Goal: Task Accomplishment & Management: Manage account settings

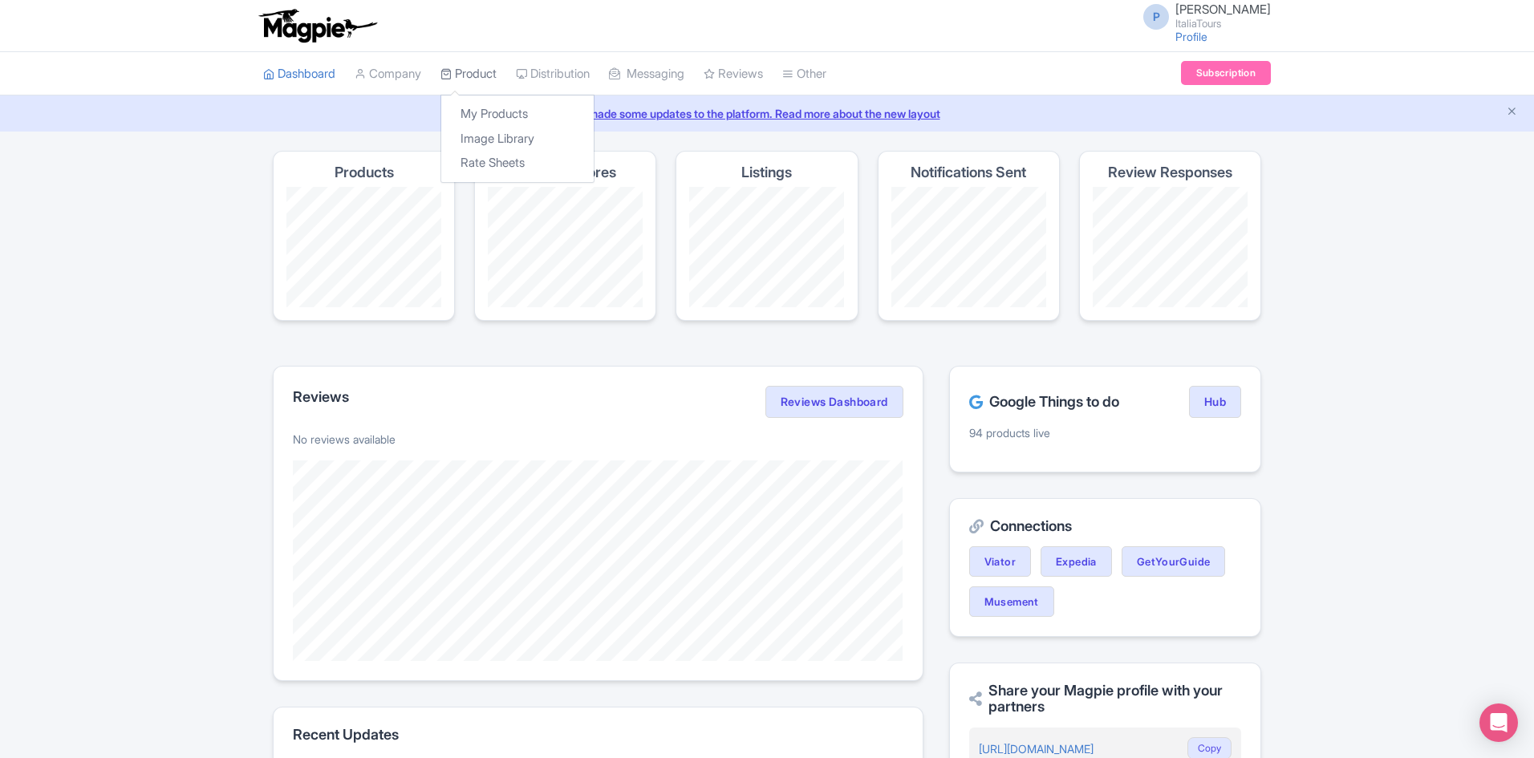
click at [479, 81] on link "Product" at bounding box center [468, 74] width 56 height 44
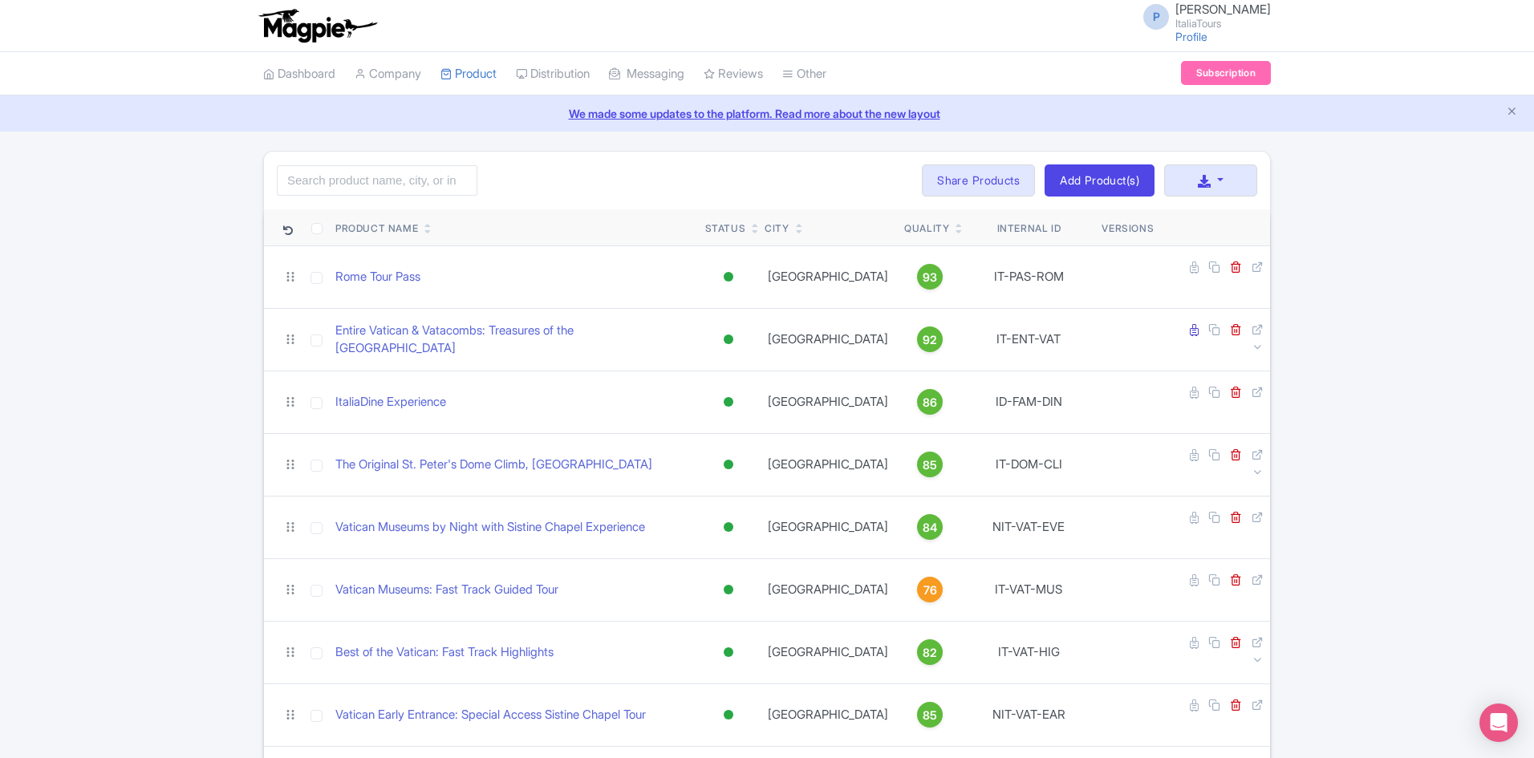
click at [654, 116] on link "We made some updates to the platform. Read more about the new layout" at bounding box center [767, 113] width 1515 height 17
click at [434, 177] on input "search" at bounding box center [377, 180] width 201 height 30
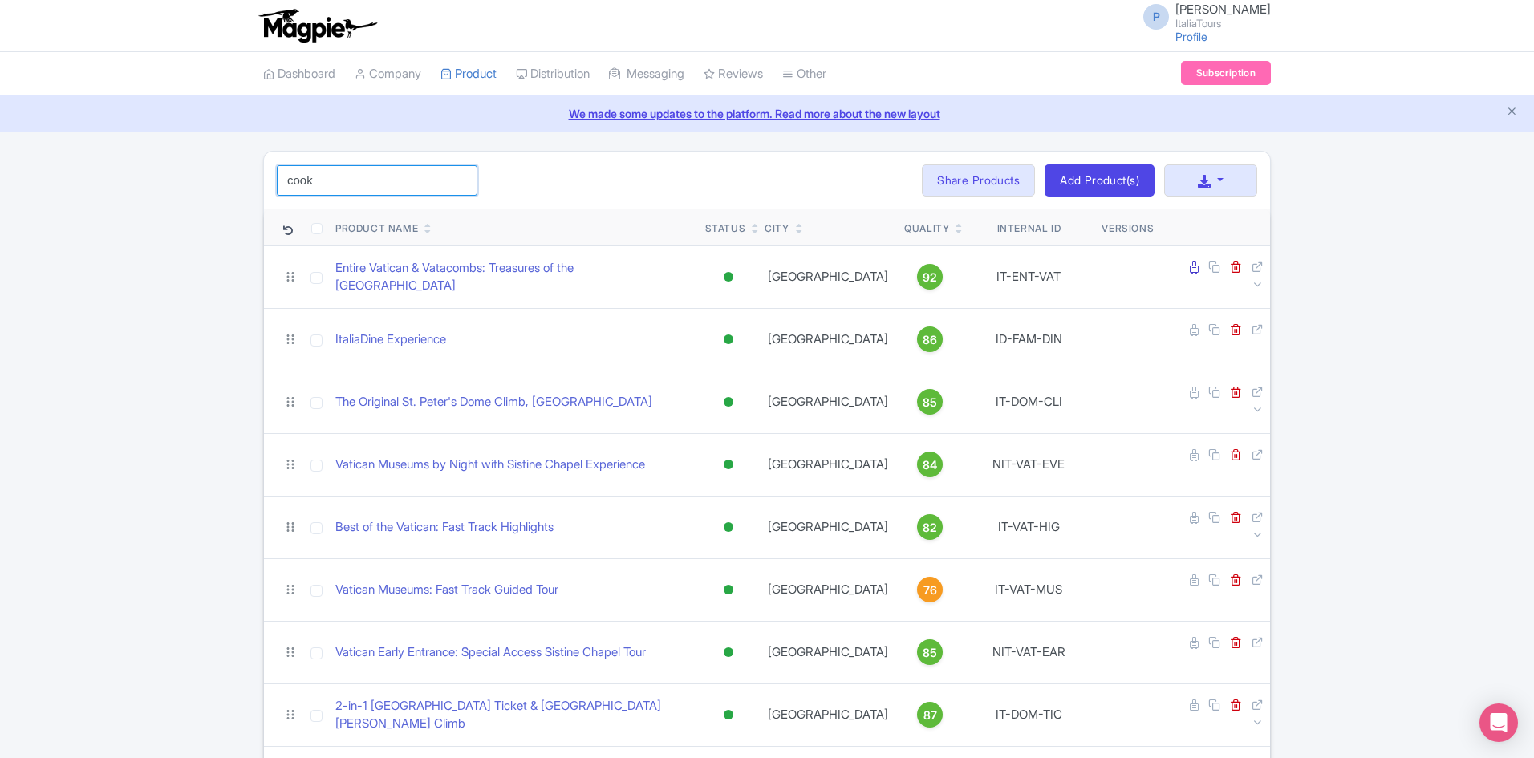
type input "cook in rome"
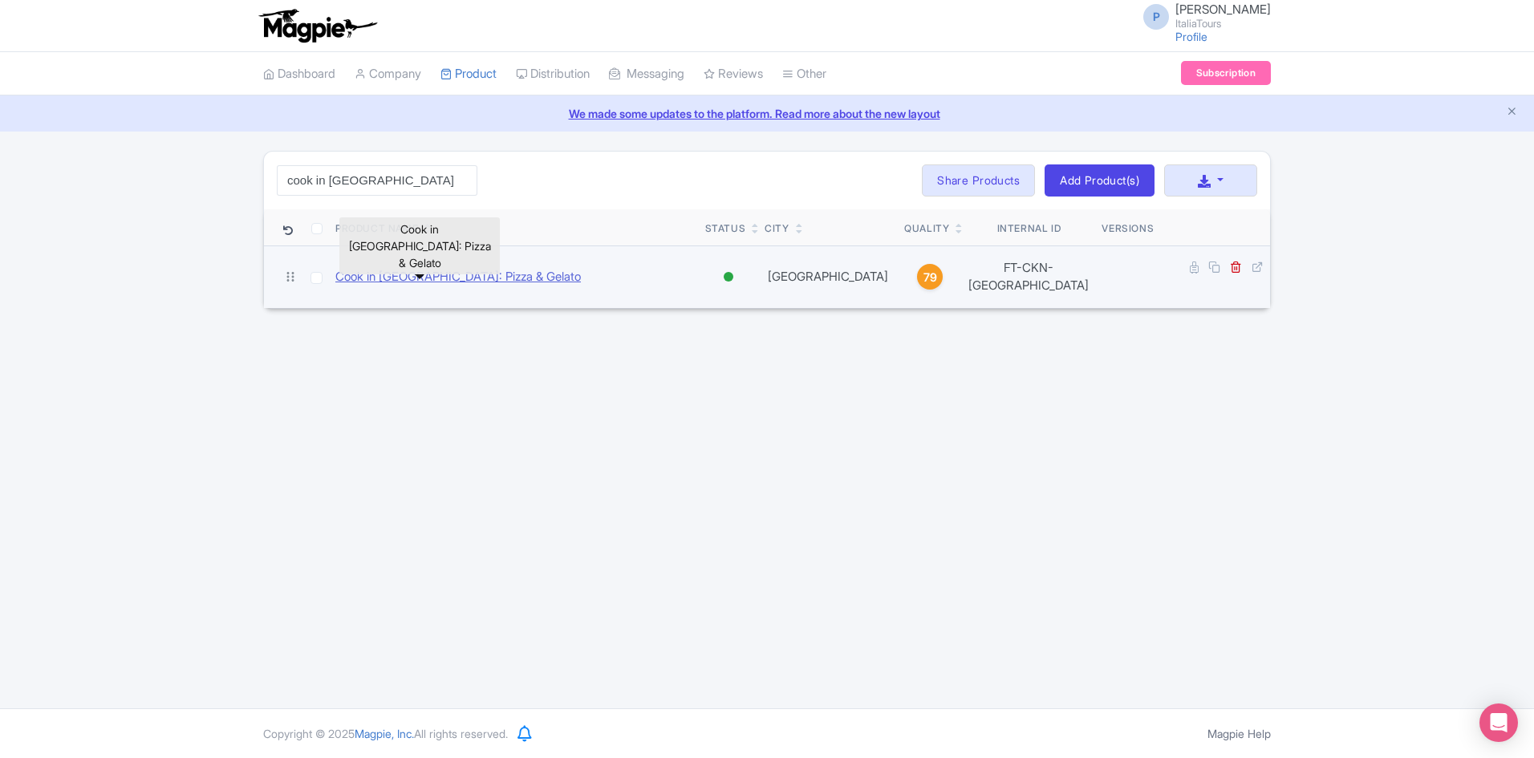
click at [440, 278] on link "Cook in [GEOGRAPHIC_DATA]: Pizza & Gelato" at bounding box center [457, 277] width 245 height 18
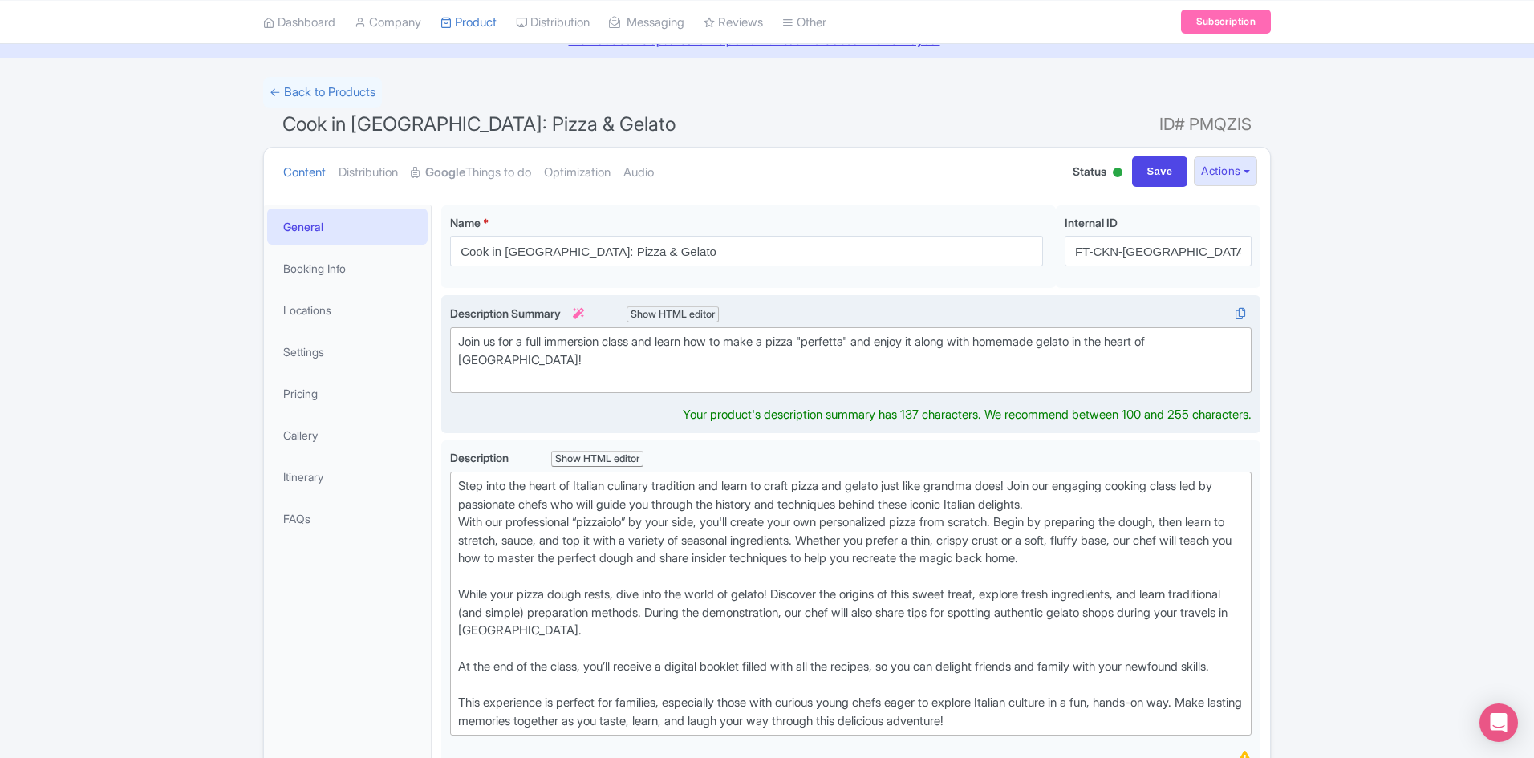
scroll to position [92, 0]
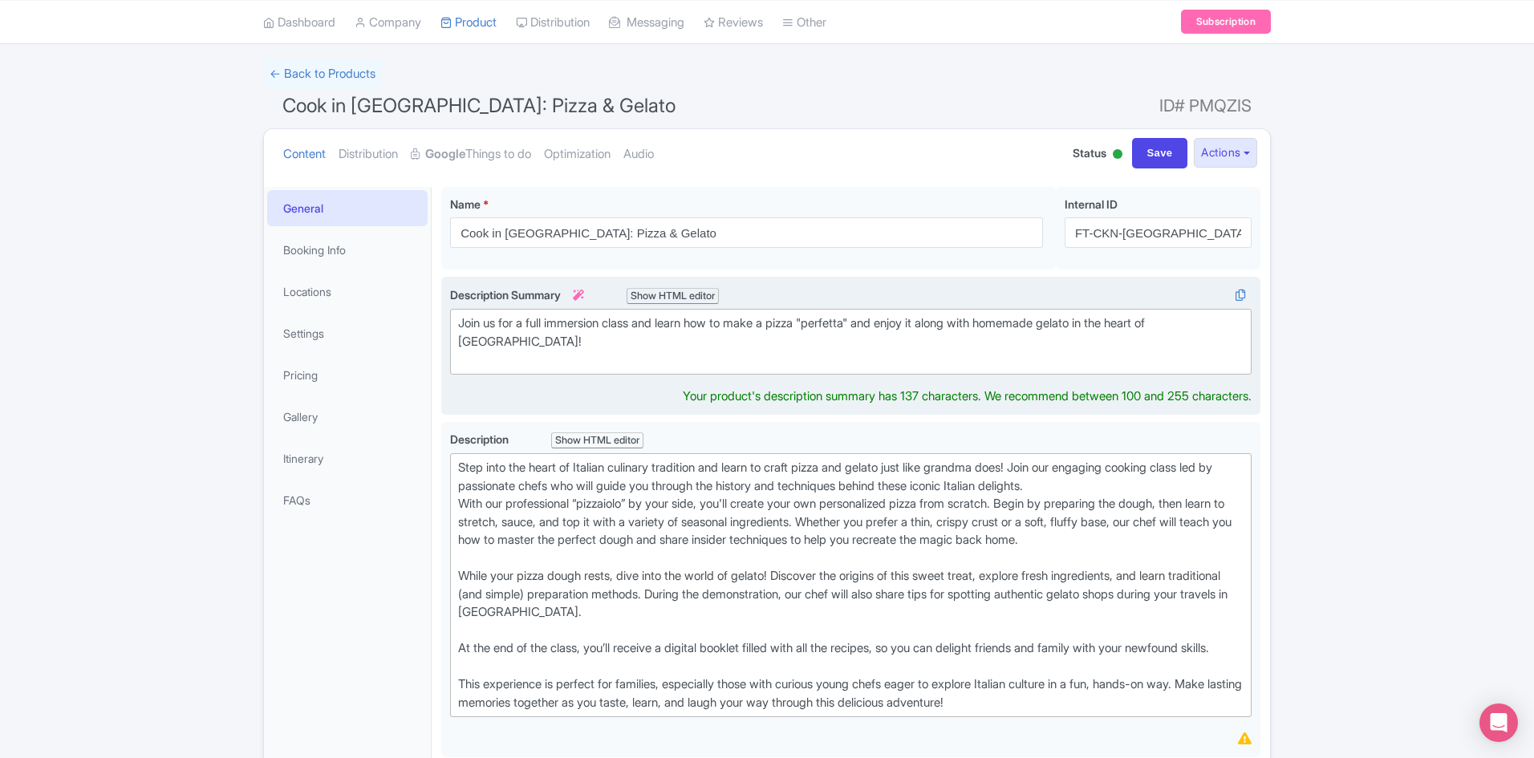
click at [1170, 338] on div "Join us for a full immersion class and learn how to make a pizza "perfetta" and…" at bounding box center [850, 341] width 785 height 55
click at [1167, 331] on div "Join us for a full immersion class and learn how to make a pizza "perfetta" and…" at bounding box center [850, 341] width 785 height 55
type trix-editor "<div>Join us for a full immersion class and learn how to make a pizza "perfetta…"
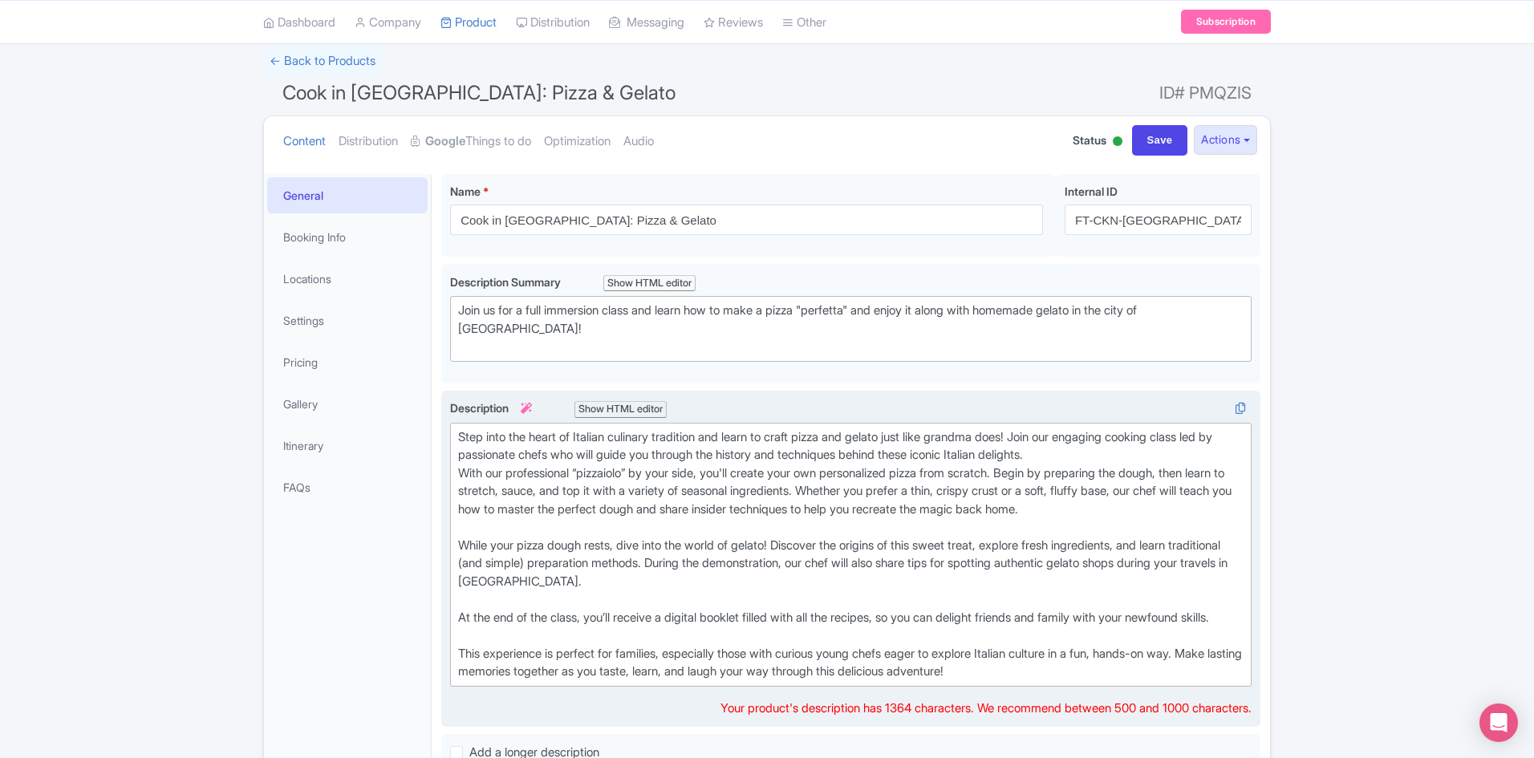
scroll to position [87, 0]
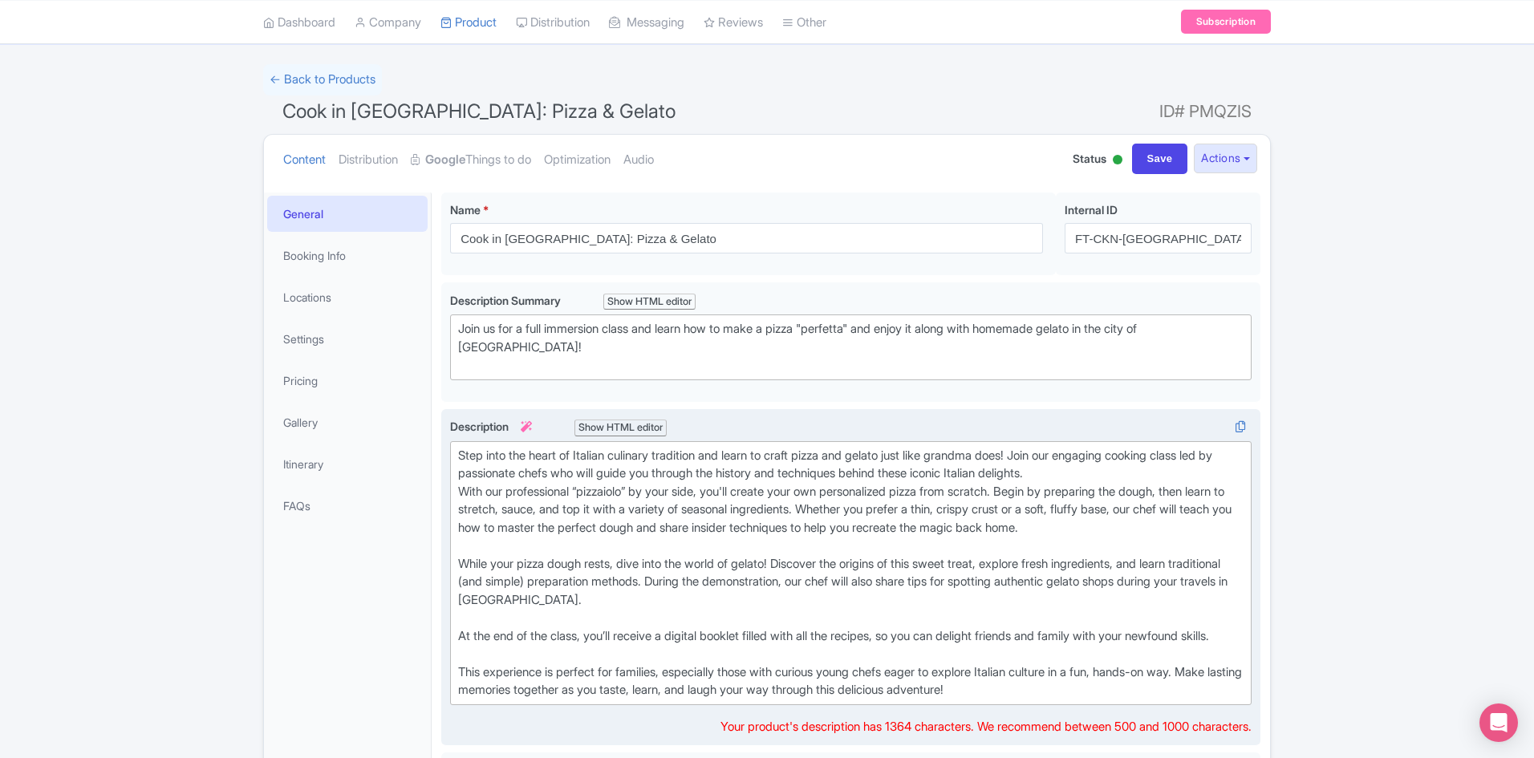
click at [935, 516] on div "Step into the heart of Italian culinary tradition and learn to craft pizza and …" at bounding box center [850, 573] width 785 height 253
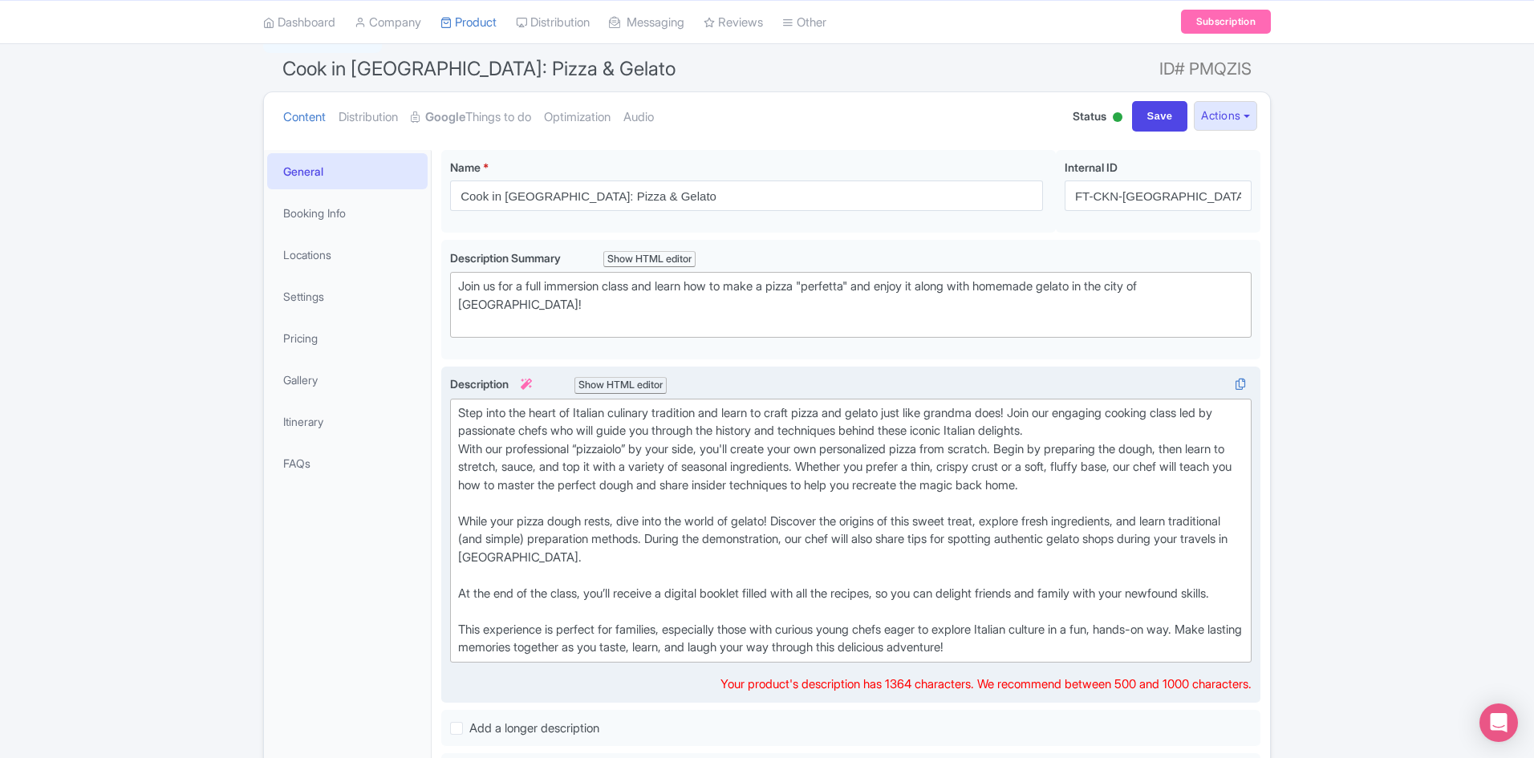
scroll to position [130, 0]
click at [573, 538] on div "Step into the heart of Italian culinary tradition and learn to craft pizza and …" at bounding box center [850, 530] width 785 height 253
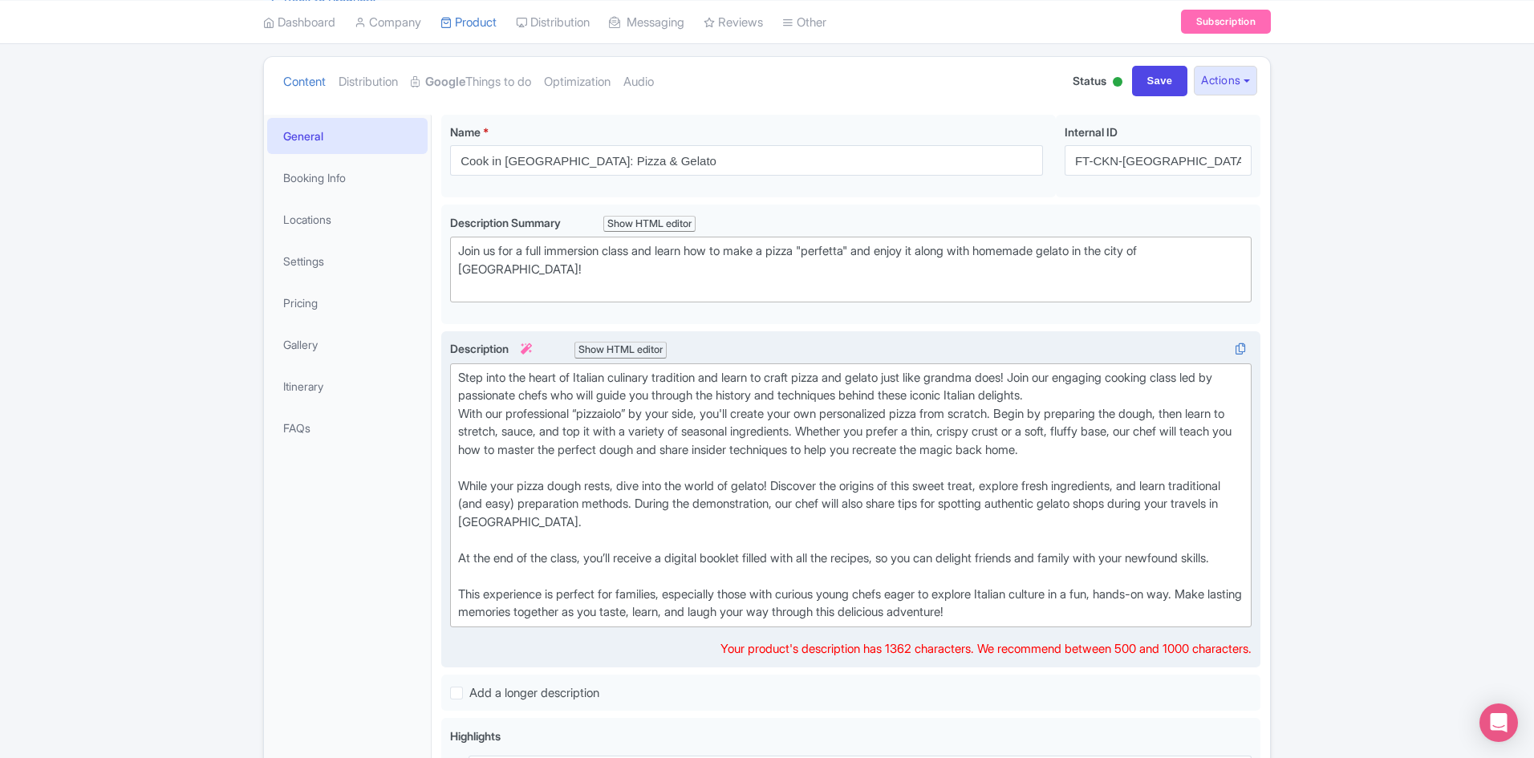
scroll to position [165, 0]
click at [988, 554] on div "Step into the heart of Italian culinary tradition and learn to craft pizza and …" at bounding box center [850, 494] width 785 height 253
type trix-editor "<div>Step into the heart of Italian culinary tradition and learn to craft pizza…"
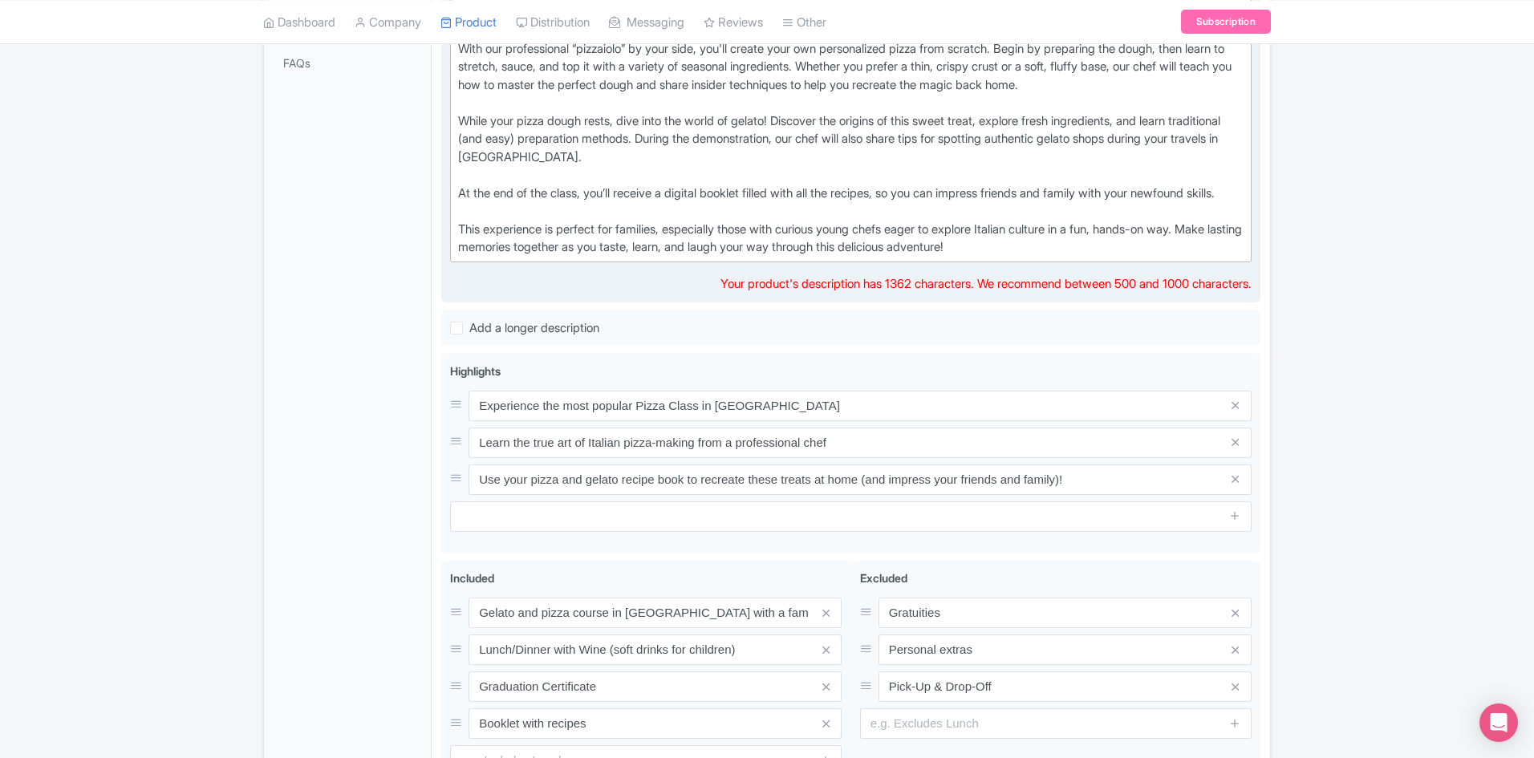
scroll to position [552, 0]
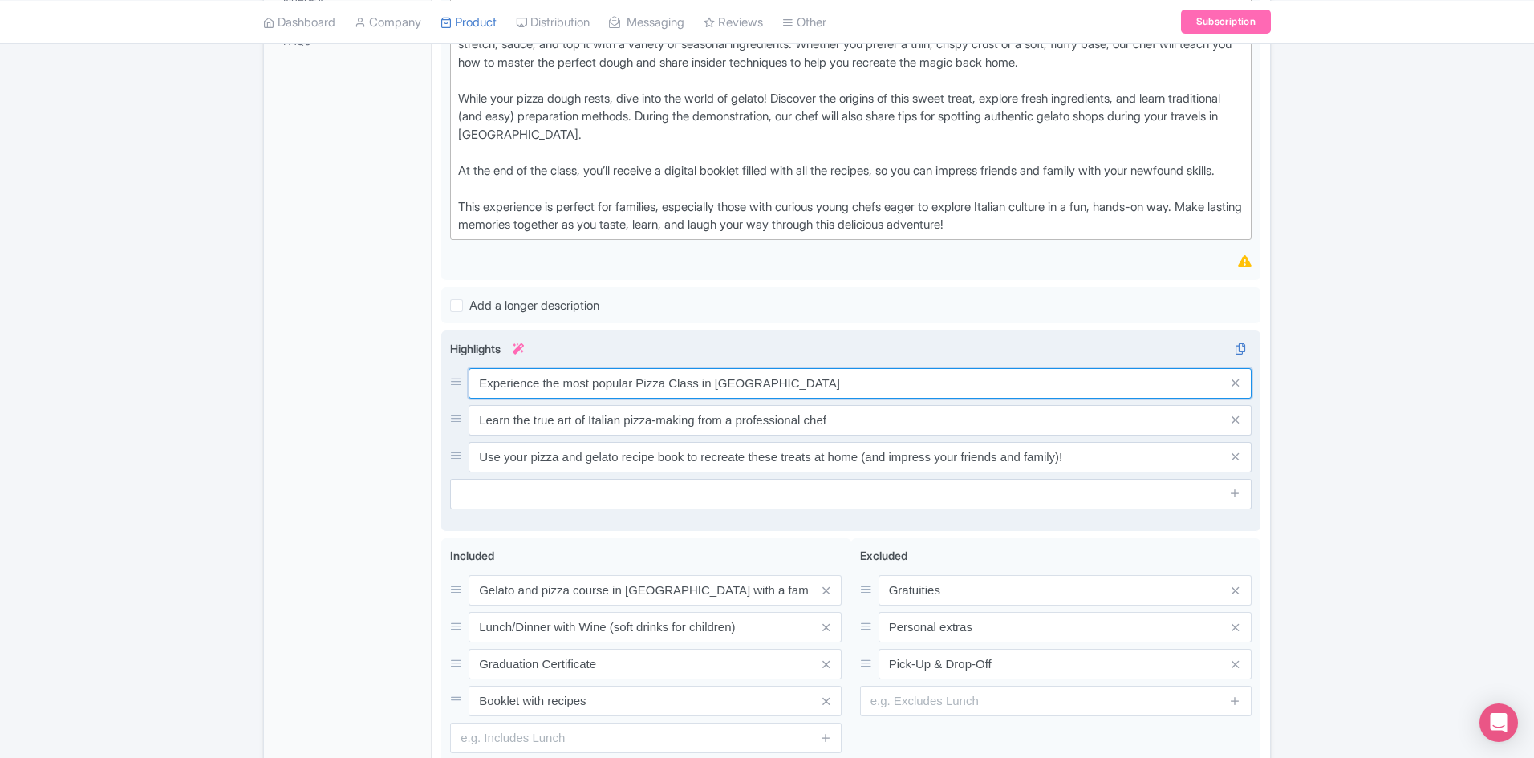
drag, startPoint x: 633, startPoint y: 396, endPoint x: 542, endPoint y: 396, distance: 91.5
click at [542, 396] on input "Experience the most popular Pizza Class in Rome" at bounding box center [860, 383] width 783 height 30
drag, startPoint x: 538, startPoint y: 396, endPoint x: 472, endPoint y: 395, distance: 65.8
click at [472, 395] on input "Experience a friendly and engaging Pizza Class in Rome" at bounding box center [860, 383] width 783 height 30
drag, startPoint x: 675, startPoint y: 399, endPoint x: 832, endPoint y: 409, distance: 157.6
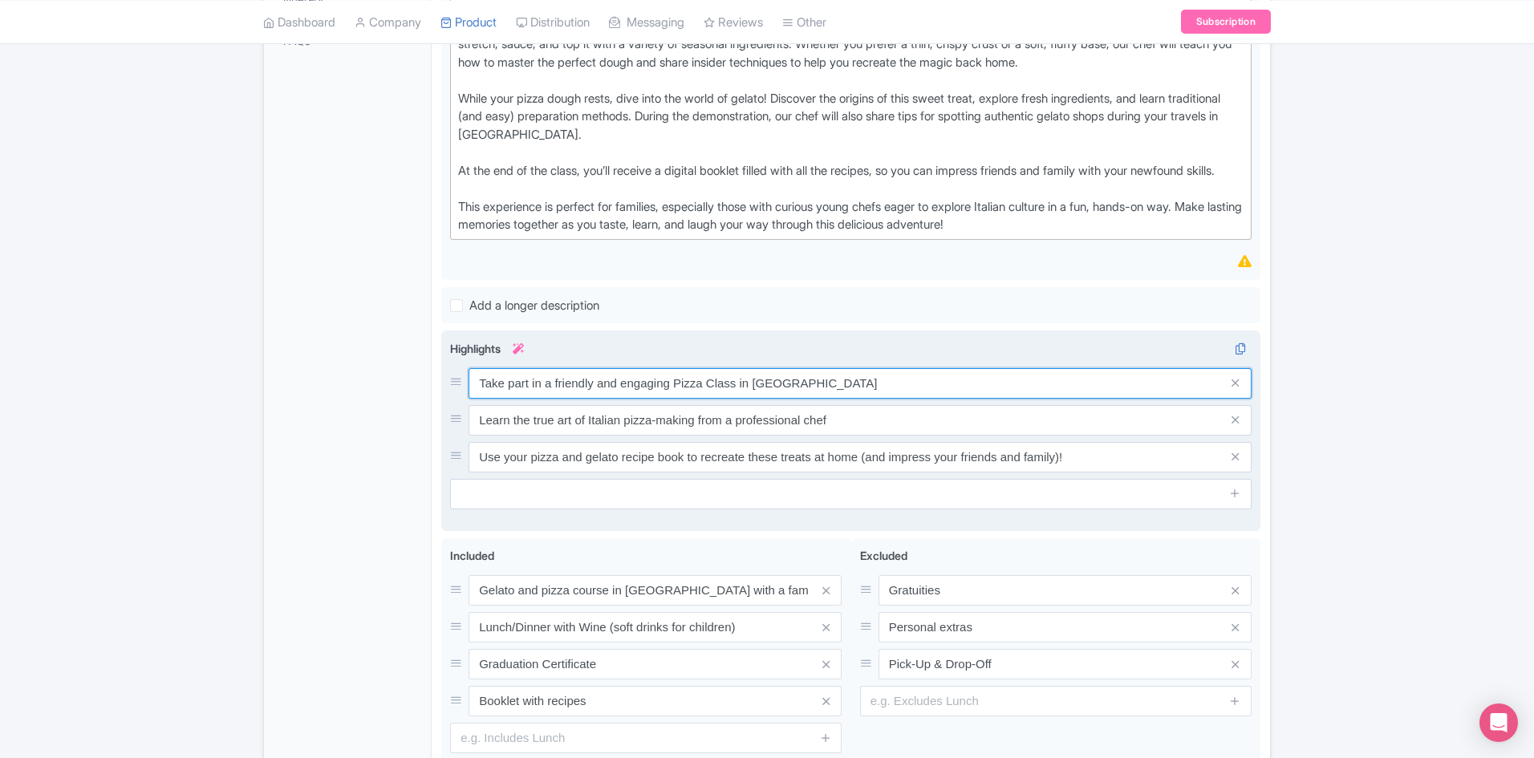
click at [832, 399] on input "Take part in a friendly and engaging Pizza Class in Rome" at bounding box center [860, 383] width 783 height 30
type input "Take part in a friendly and engaging cooking class in [GEOGRAPHIC_DATA]"
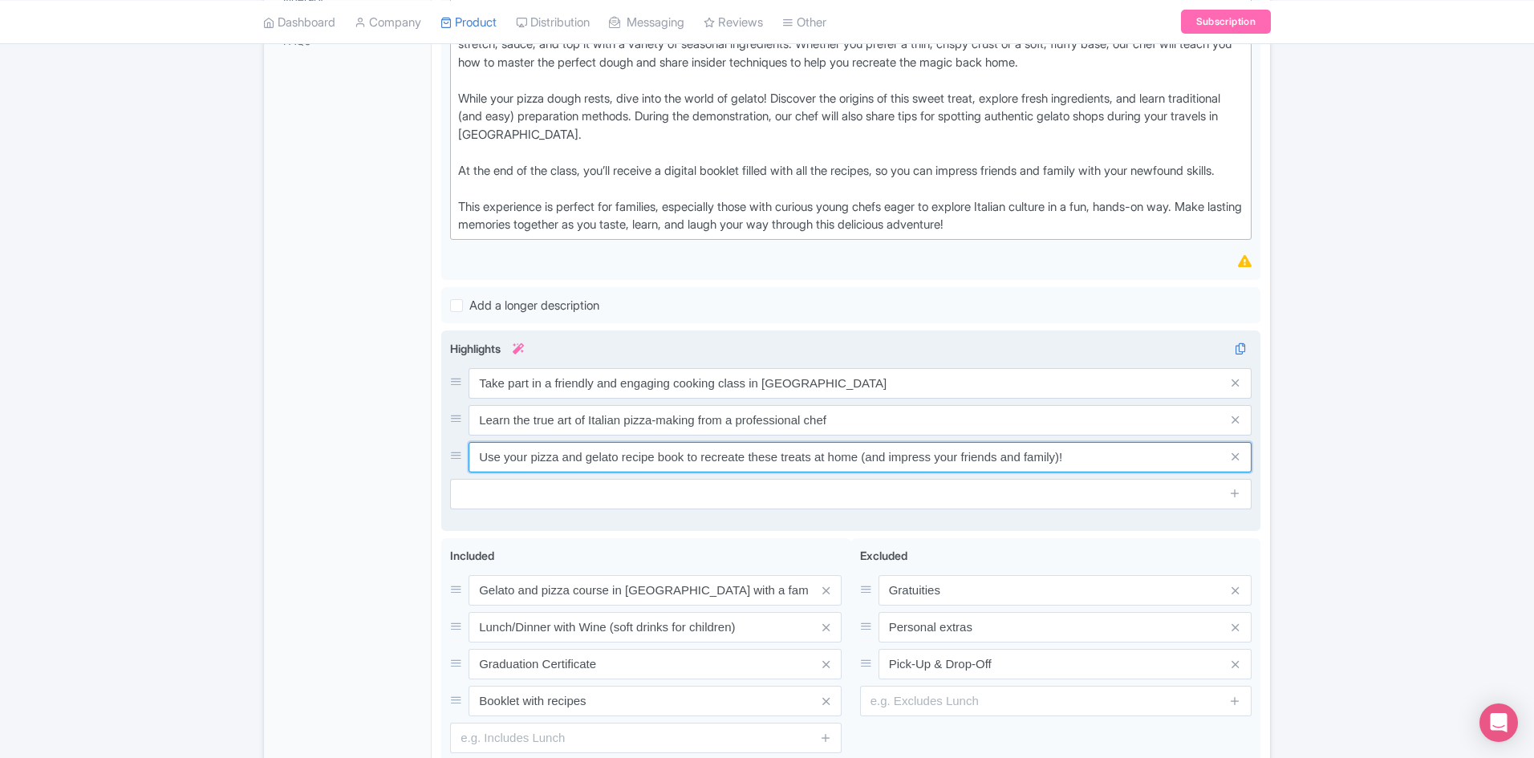
click at [769, 399] on input "Use your pizza and gelato recipe book to recreate these treats at home (and imp…" at bounding box center [860, 383] width 783 height 30
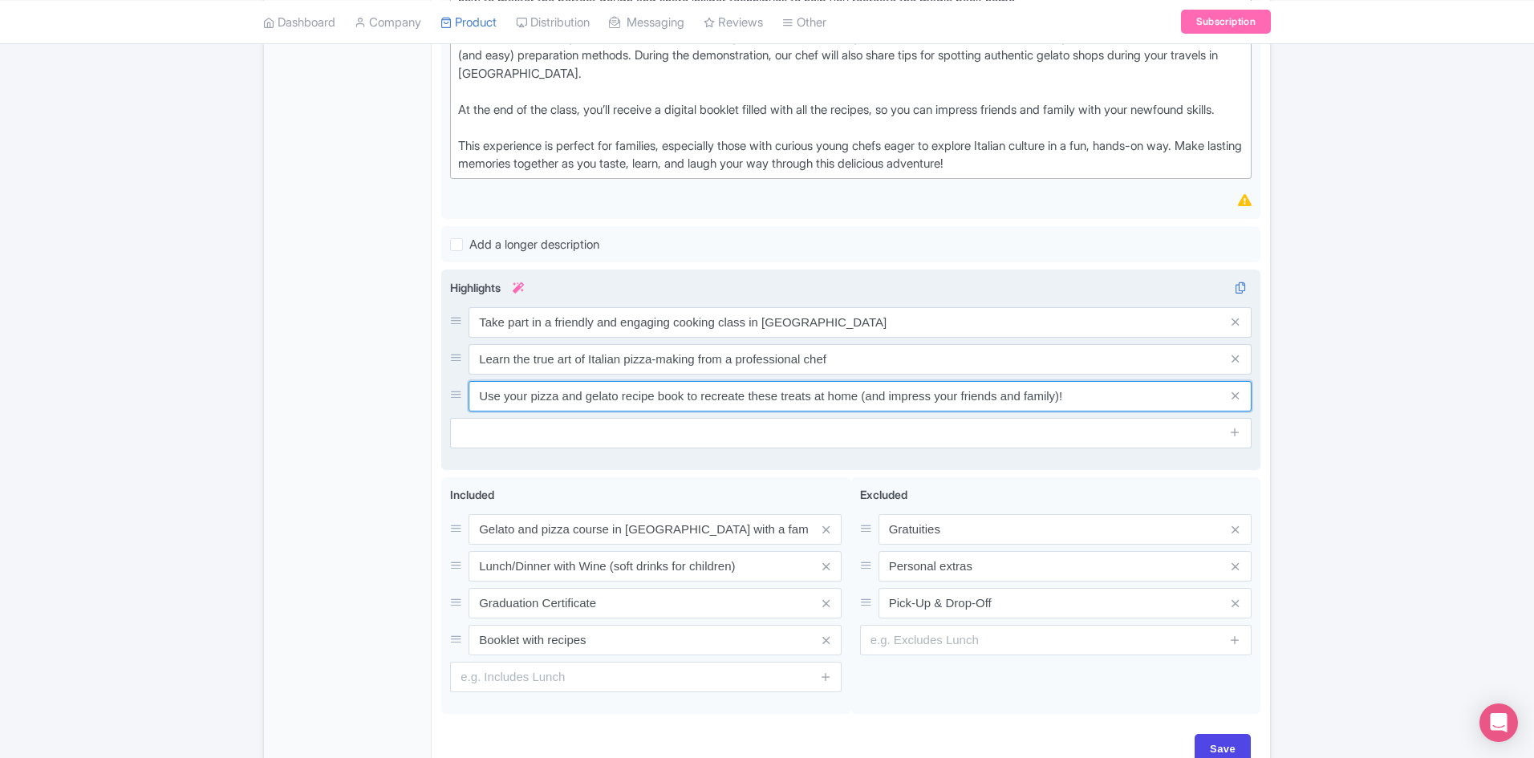
scroll to position [630, 0]
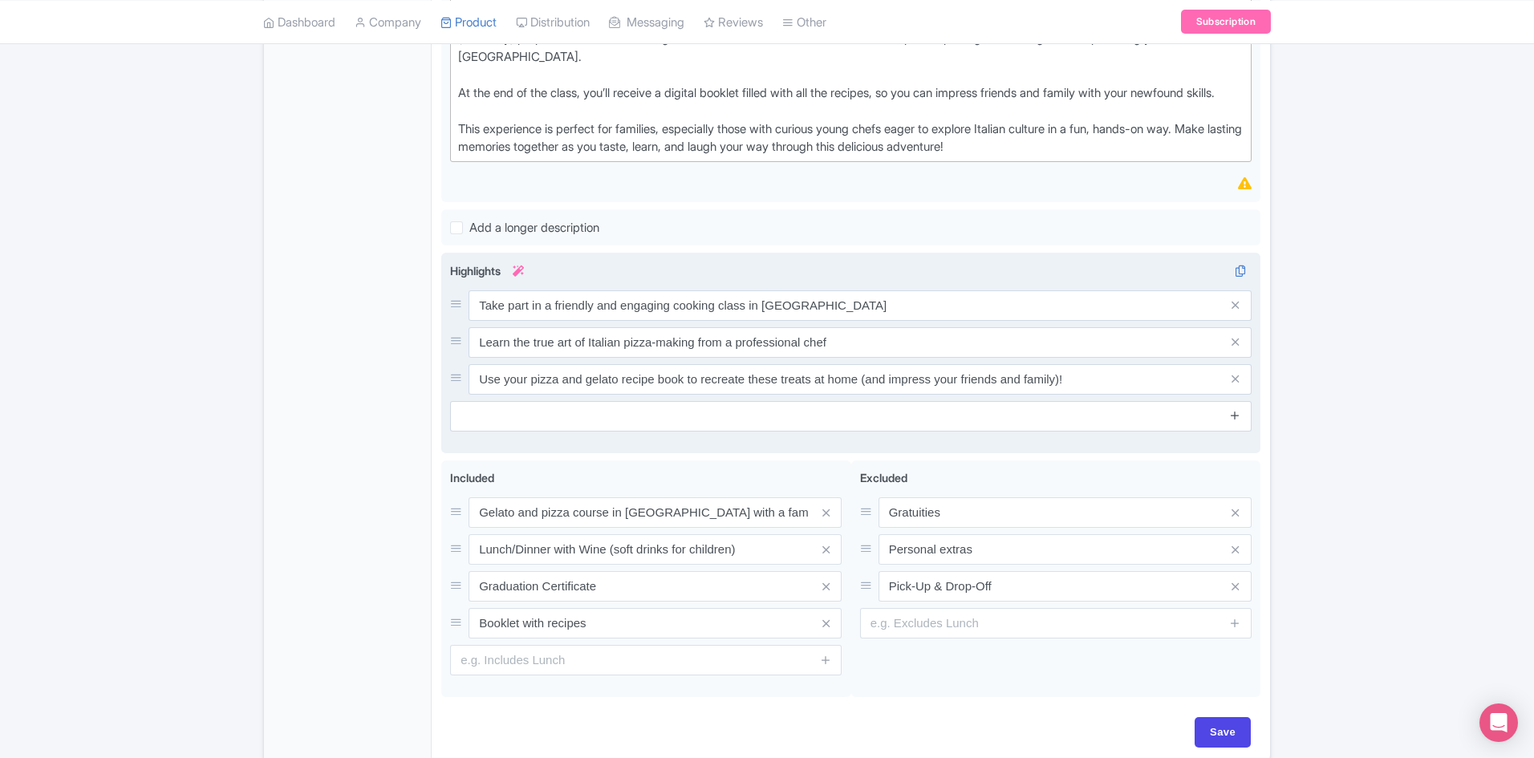
click at [1236, 425] on link at bounding box center [1235, 416] width 12 height 18
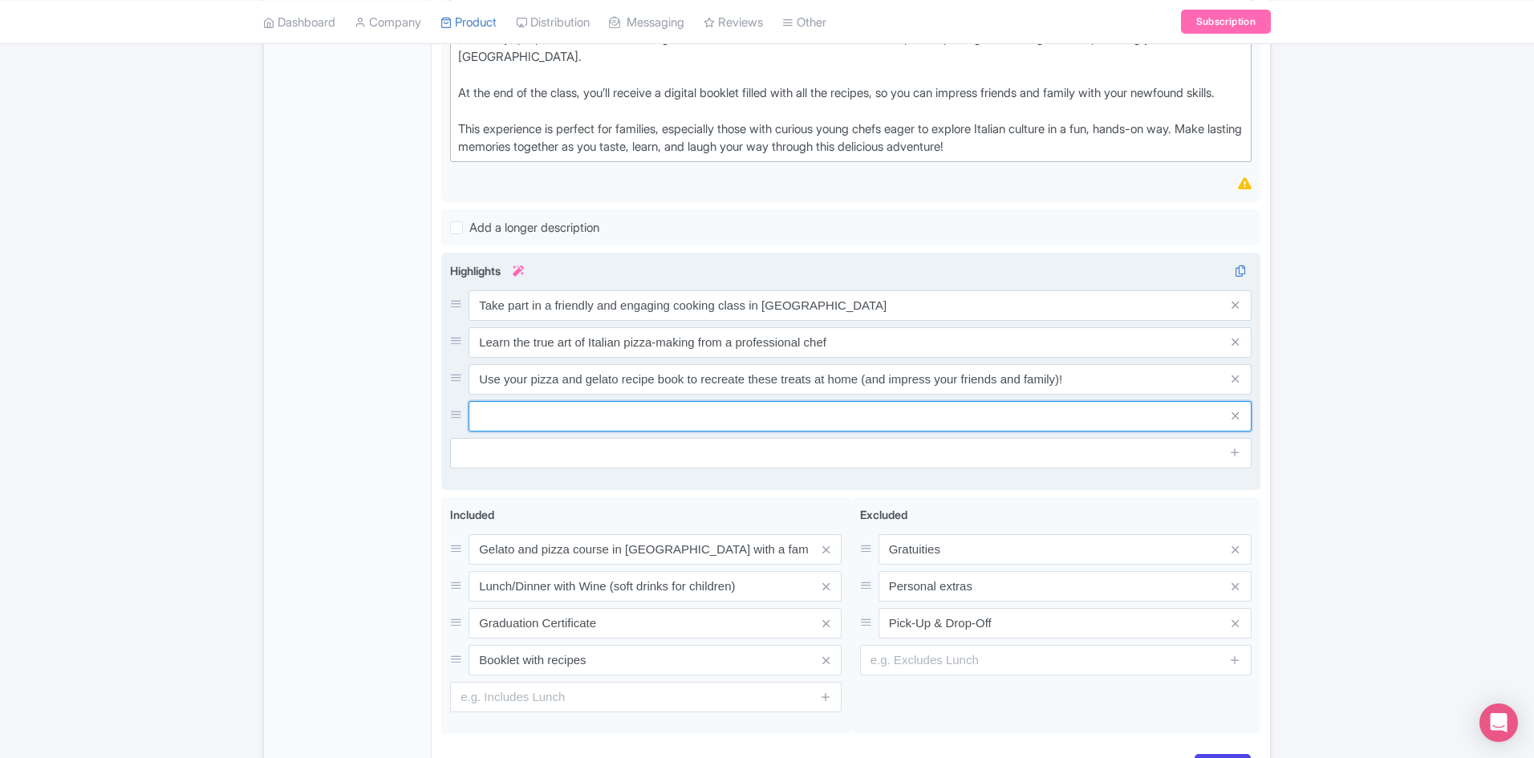
click at [944, 321] on input "text" at bounding box center [860, 305] width 783 height 30
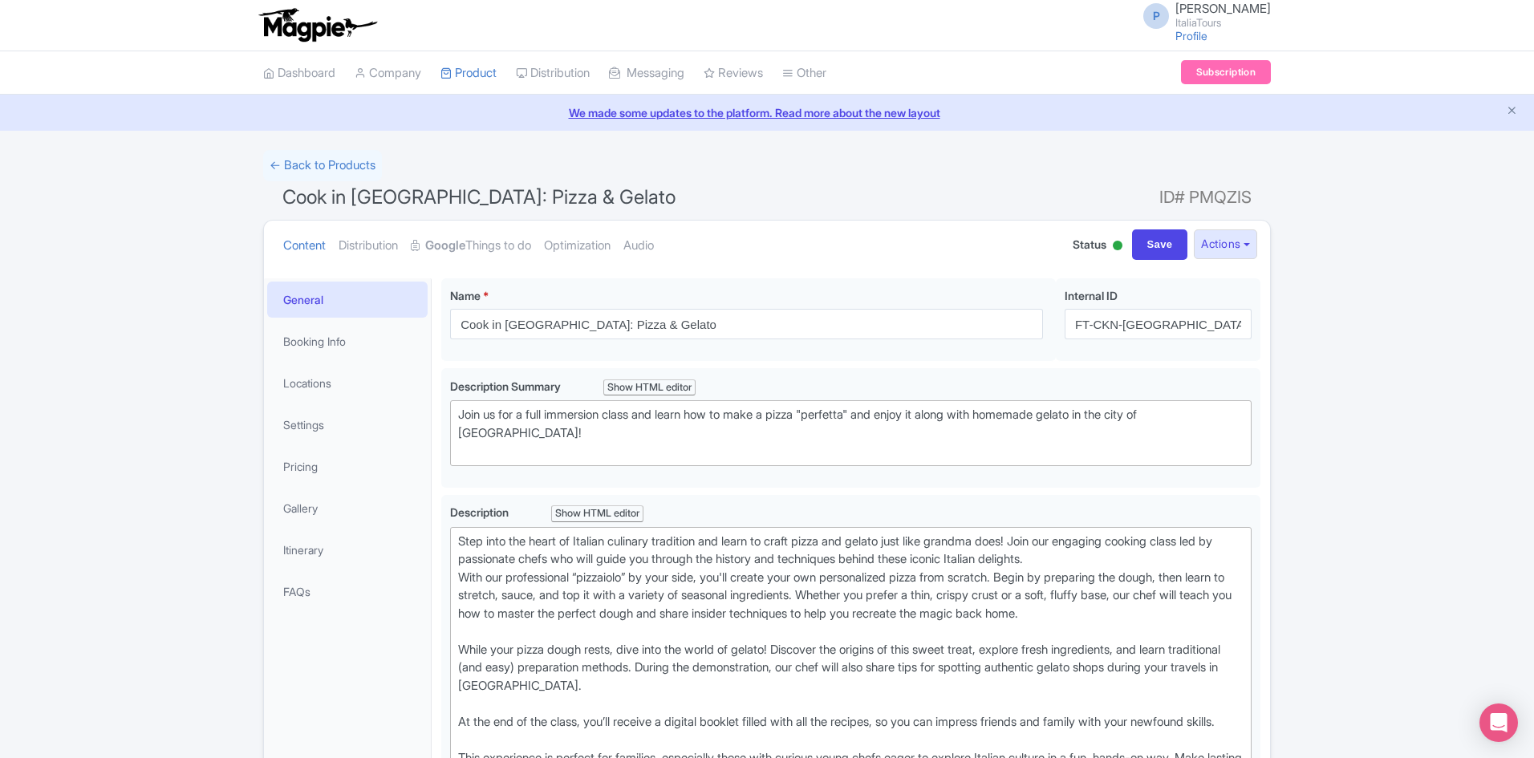
scroll to position [0, 0]
type input "Enjoy your own pizza and gelato at the end of the class"
click at [1173, 248] on input "Save" at bounding box center [1160, 245] width 56 height 30
type input "Saving..."
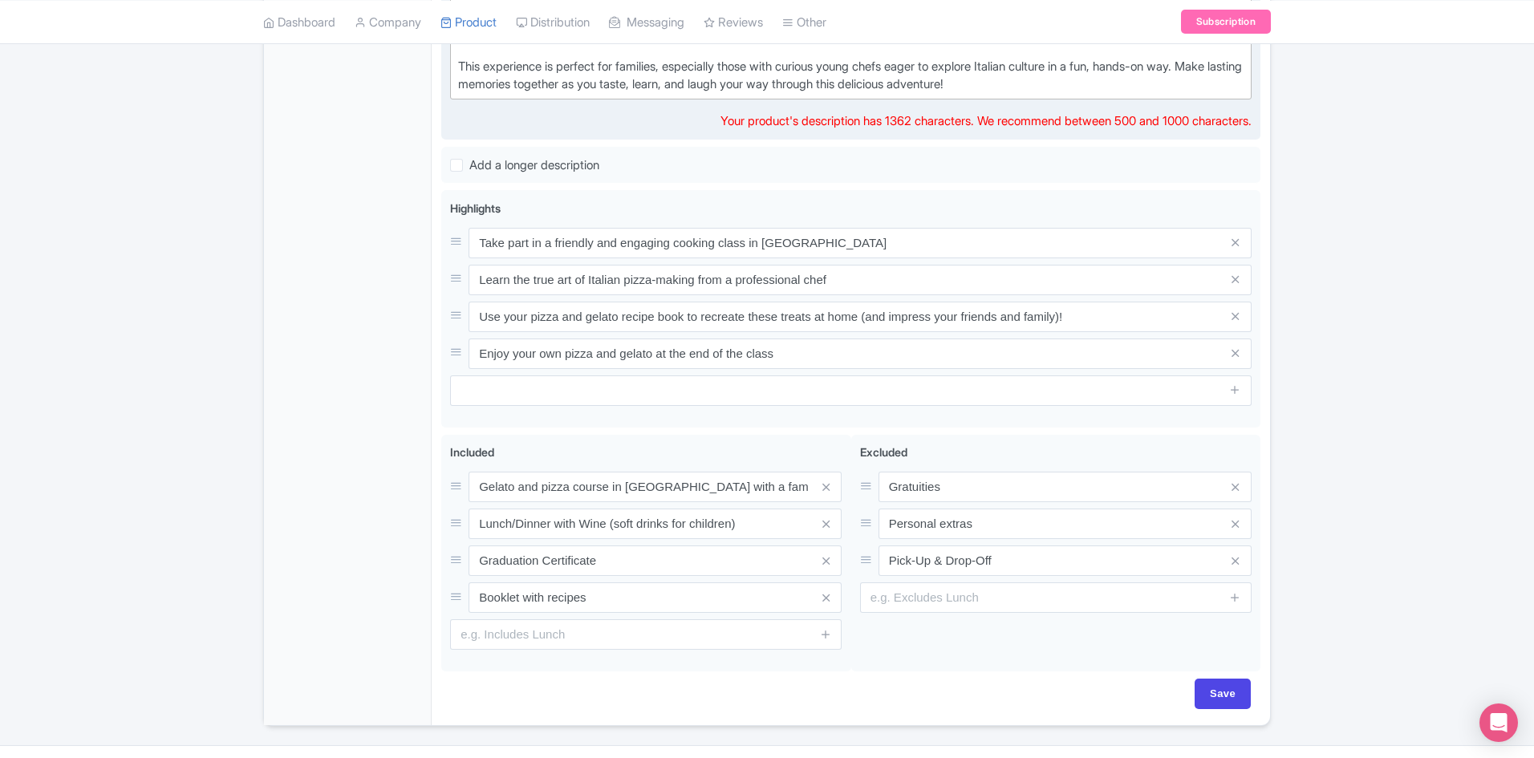
scroll to position [693, 0]
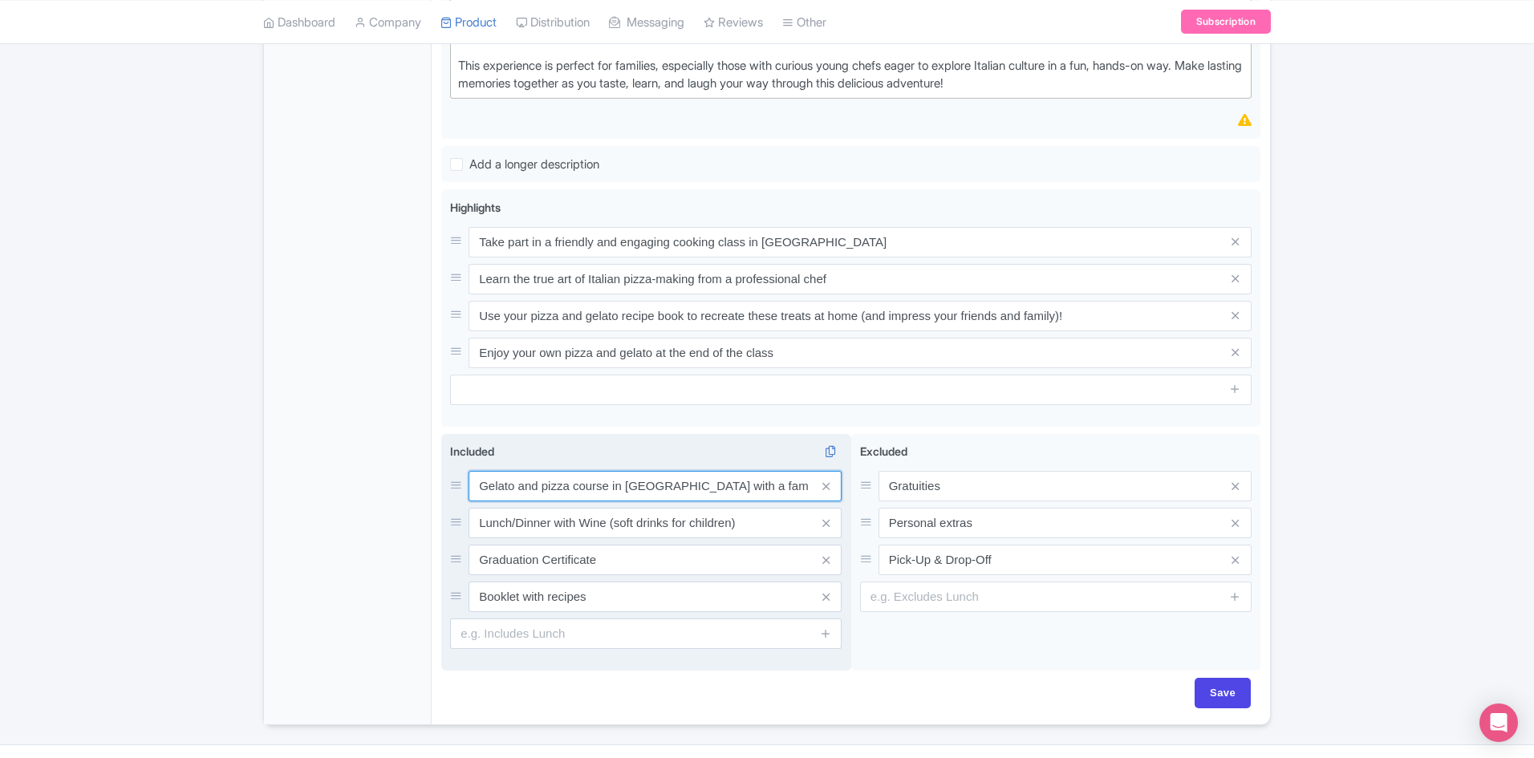
click at [591, 499] on input "Gelato and pizza course in Rome with a famous professional Chef" at bounding box center [655, 486] width 373 height 30
drag, startPoint x: 607, startPoint y: 499, endPoint x: 576, endPoint y: 499, distance: 30.5
click at [576, 499] on input "Gelato and pizza course in Rome with a famous professional Chef" at bounding box center [655, 486] width 373 height 30
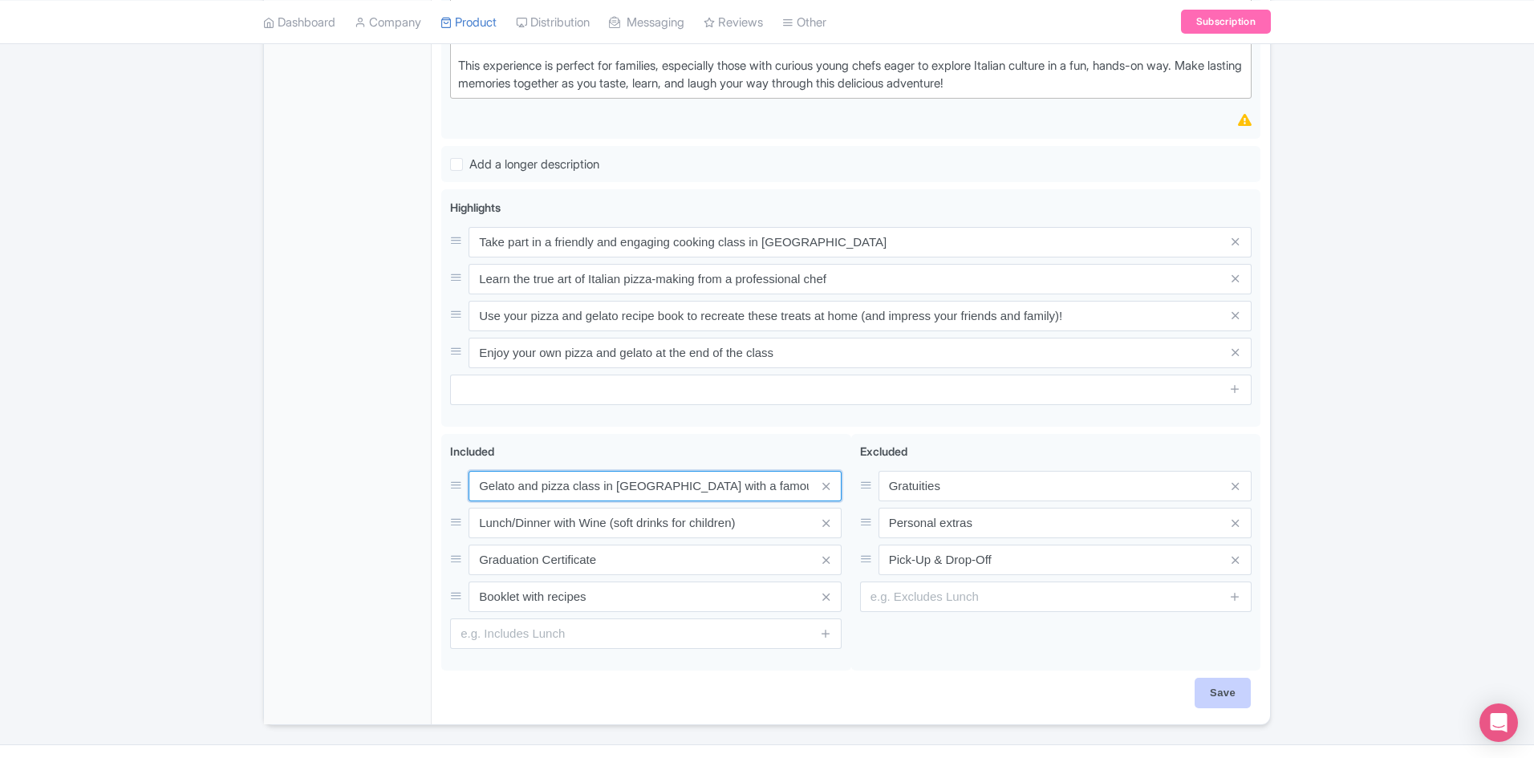
type input "Gelato and pizza class in Rome with a famous professional Chef"
click at [1224, 708] on input "Save" at bounding box center [1223, 693] width 56 height 30
type input "Saving..."
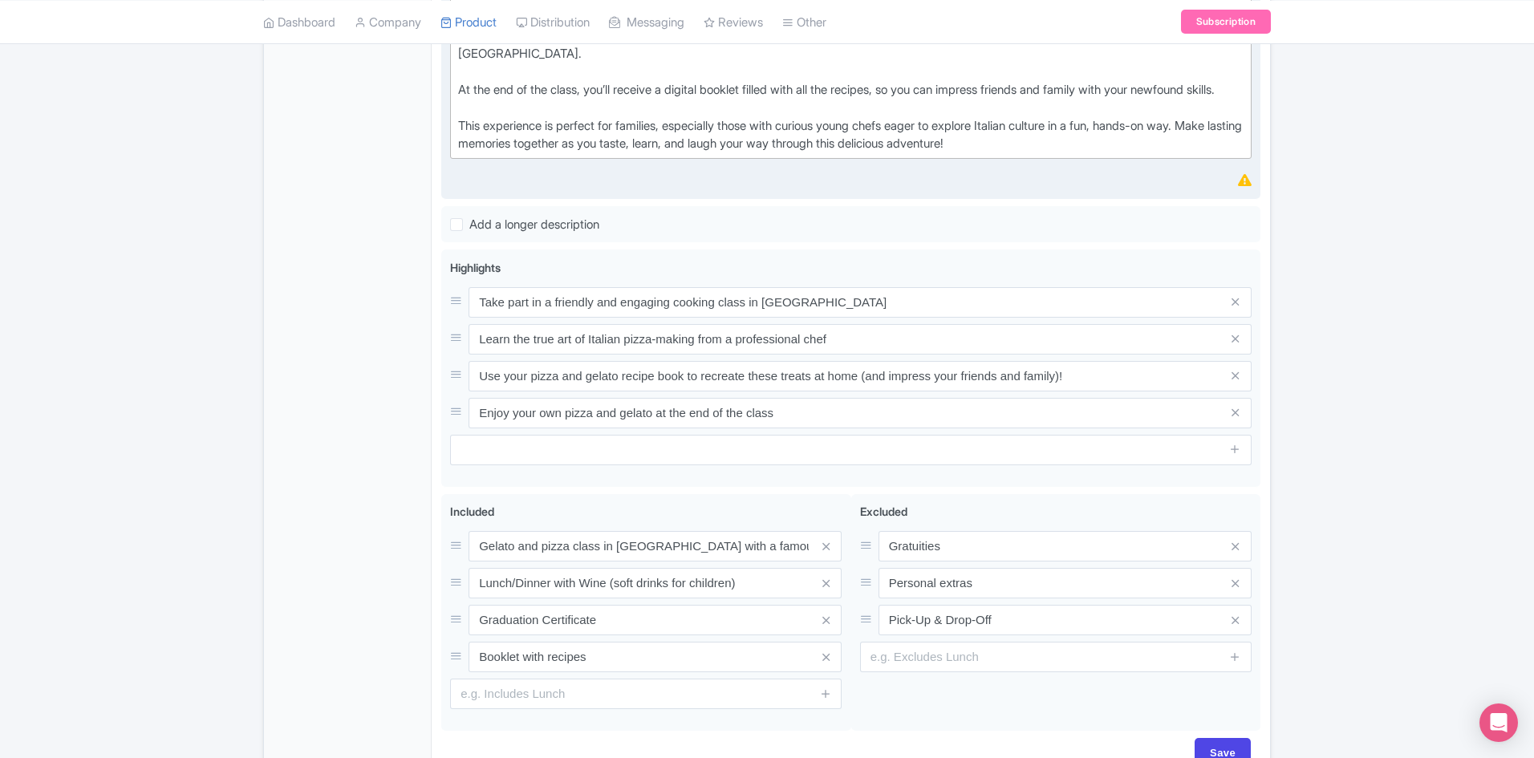
scroll to position [634, 0]
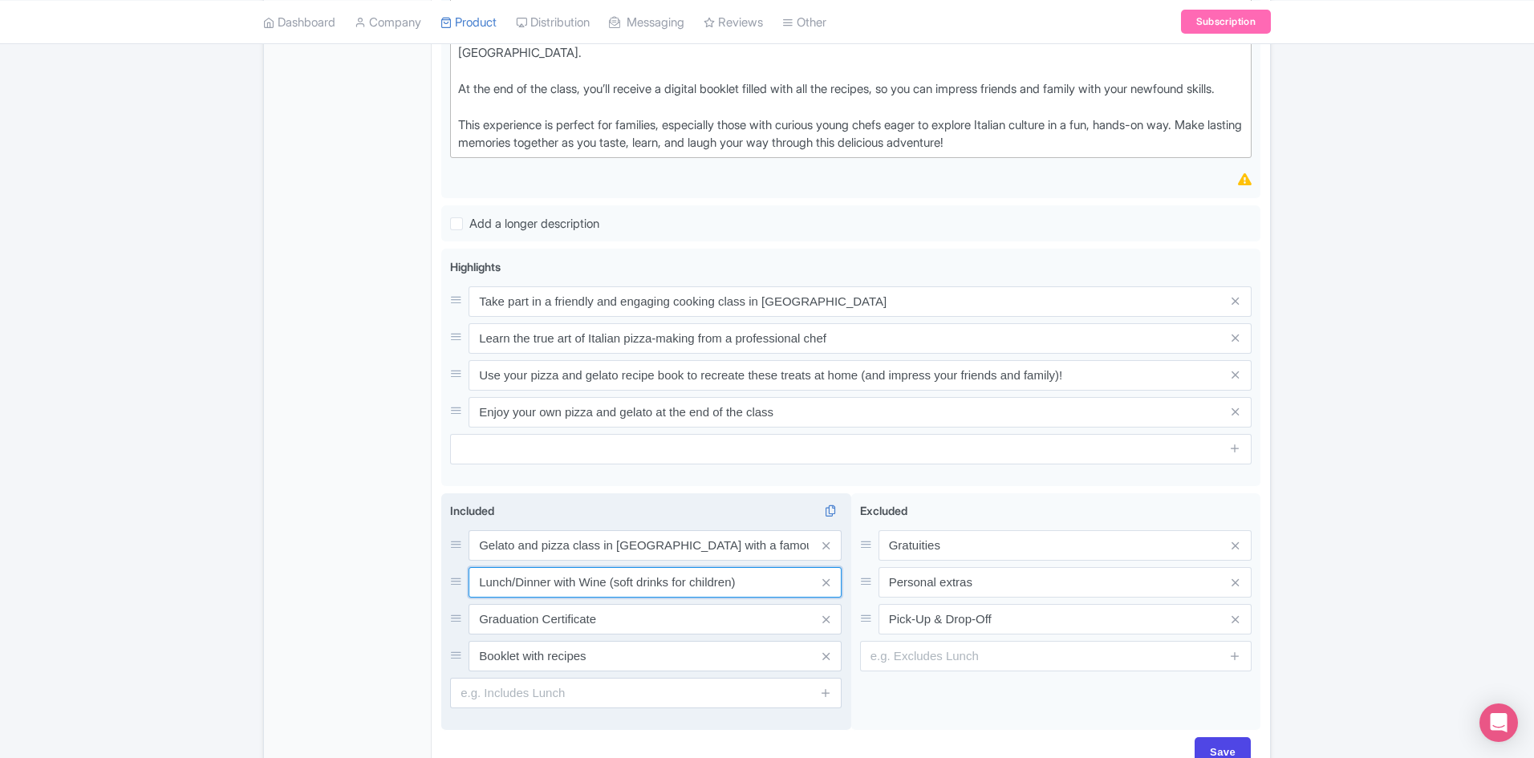
click at [590, 561] on input "Lunch/Dinner with Wine (soft drinks for children)" at bounding box center [655, 545] width 373 height 30
click at [576, 561] on input "Lunch/Dinner with wine (soft drinks for children)" at bounding box center [655, 545] width 373 height 30
click at [646, 561] on input "Lunch/Dinner with some wine (soft drinks for children)" at bounding box center [655, 545] width 373 height 30
drag, startPoint x: 777, startPoint y: 596, endPoint x: 705, endPoint y: 597, distance: 71.4
click at [705, 561] on input "Lunch/Dinner with some wine or soft drinks for children)" at bounding box center [655, 545] width 373 height 30
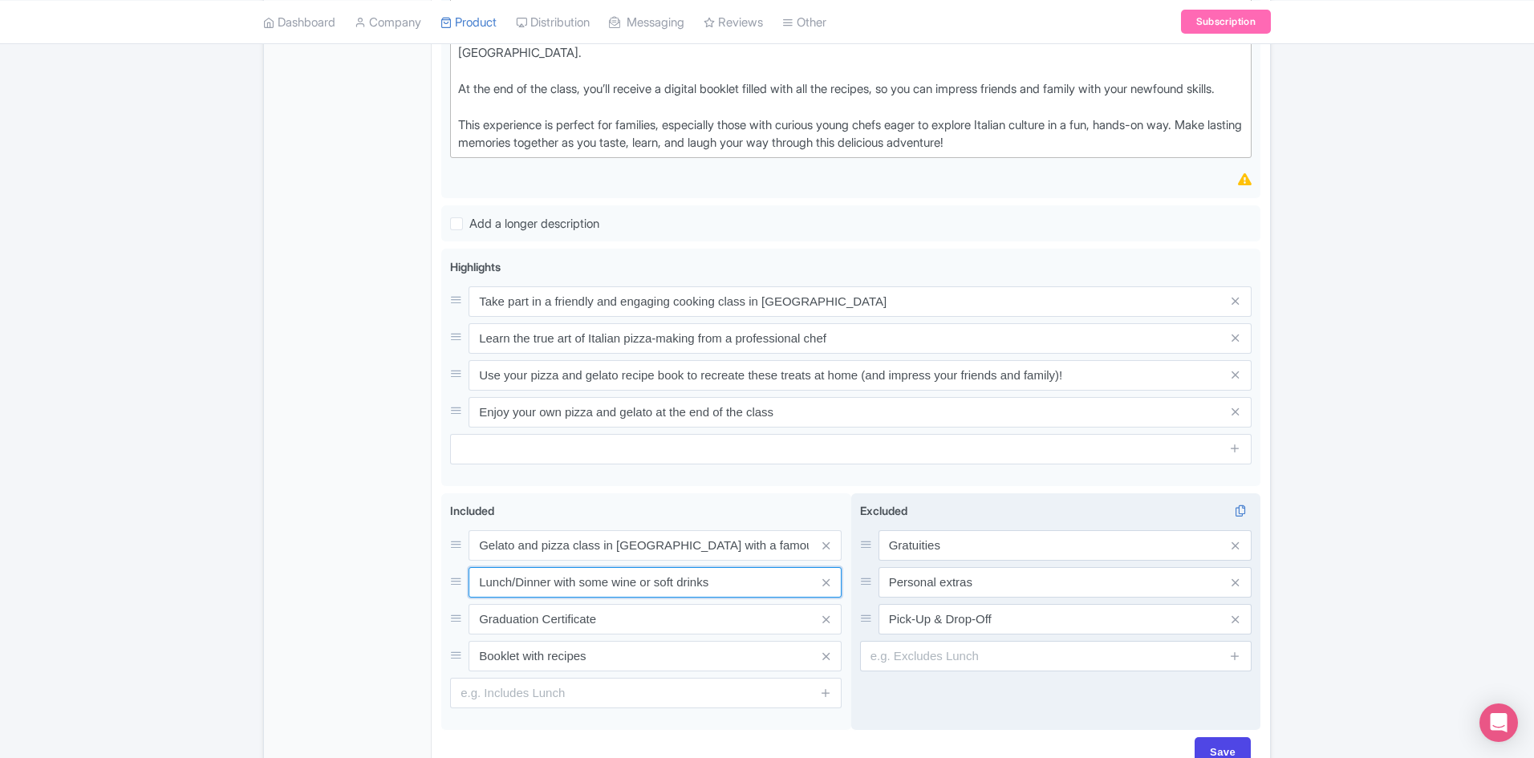
type input "Lunch/Dinner with some wine or soft drinks"
drag, startPoint x: 997, startPoint y: 618, endPoint x: 1230, endPoint y: 650, distance: 234.9
click at [1230, 650] on div "Excluded i Gratuities Personal extras Pick-Up & Drop-Off" at bounding box center [1056, 586] width 392 height 169
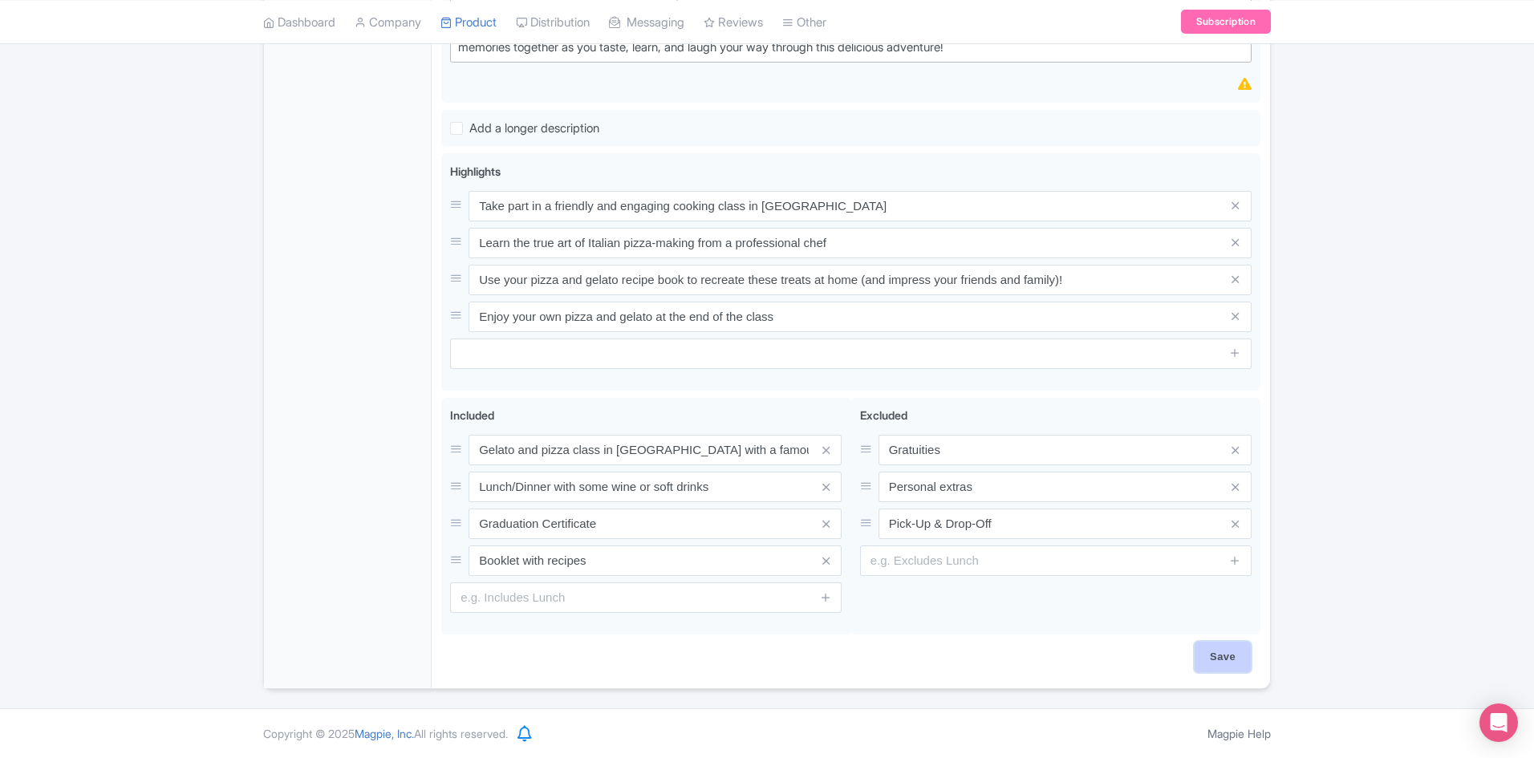
click at [1227, 650] on input "Save" at bounding box center [1223, 657] width 56 height 30
type input "Saving..."
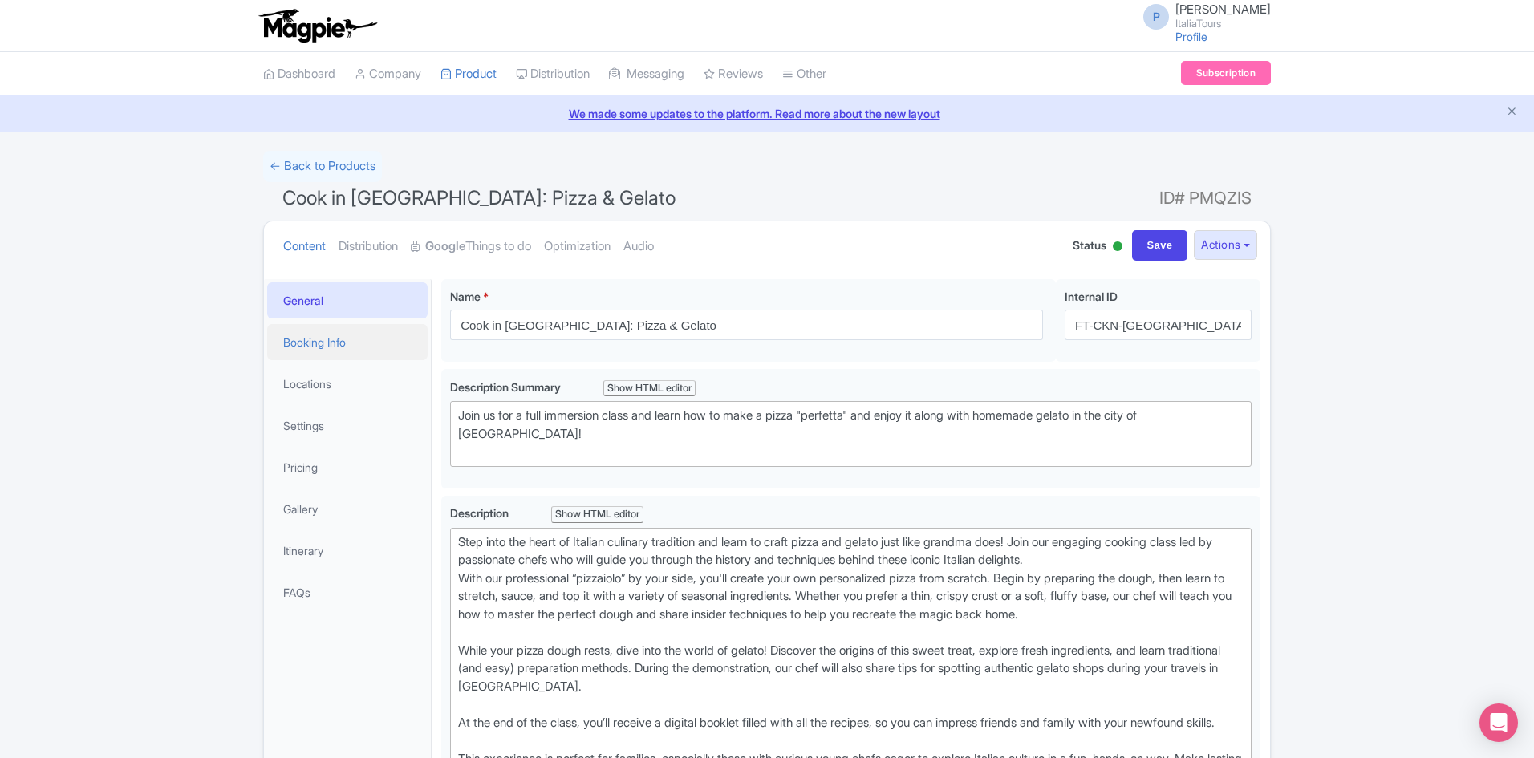
click at [347, 335] on link "Booking Info" at bounding box center [347, 342] width 160 height 36
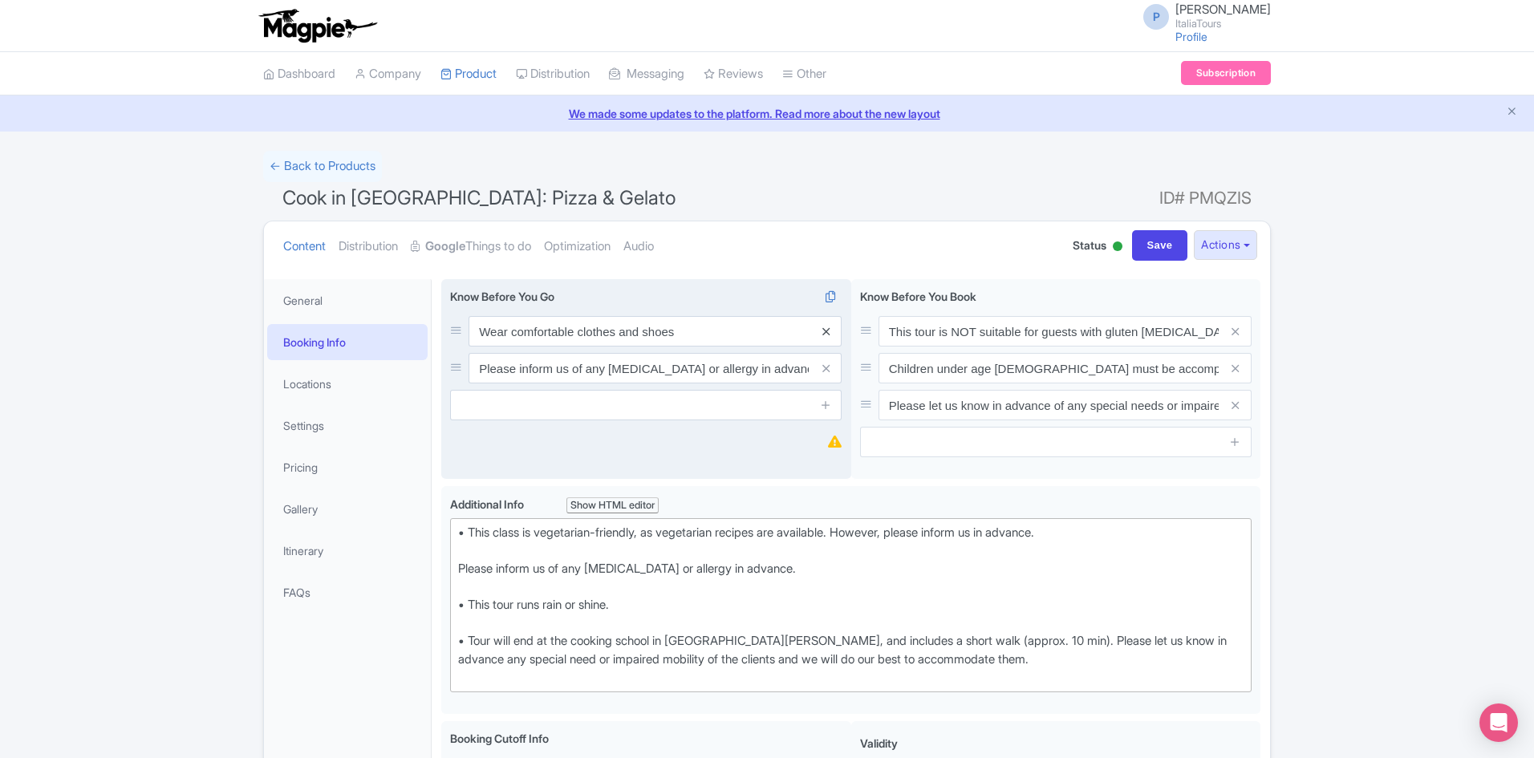
click at [826, 328] on icon at bounding box center [825, 332] width 7 height 12
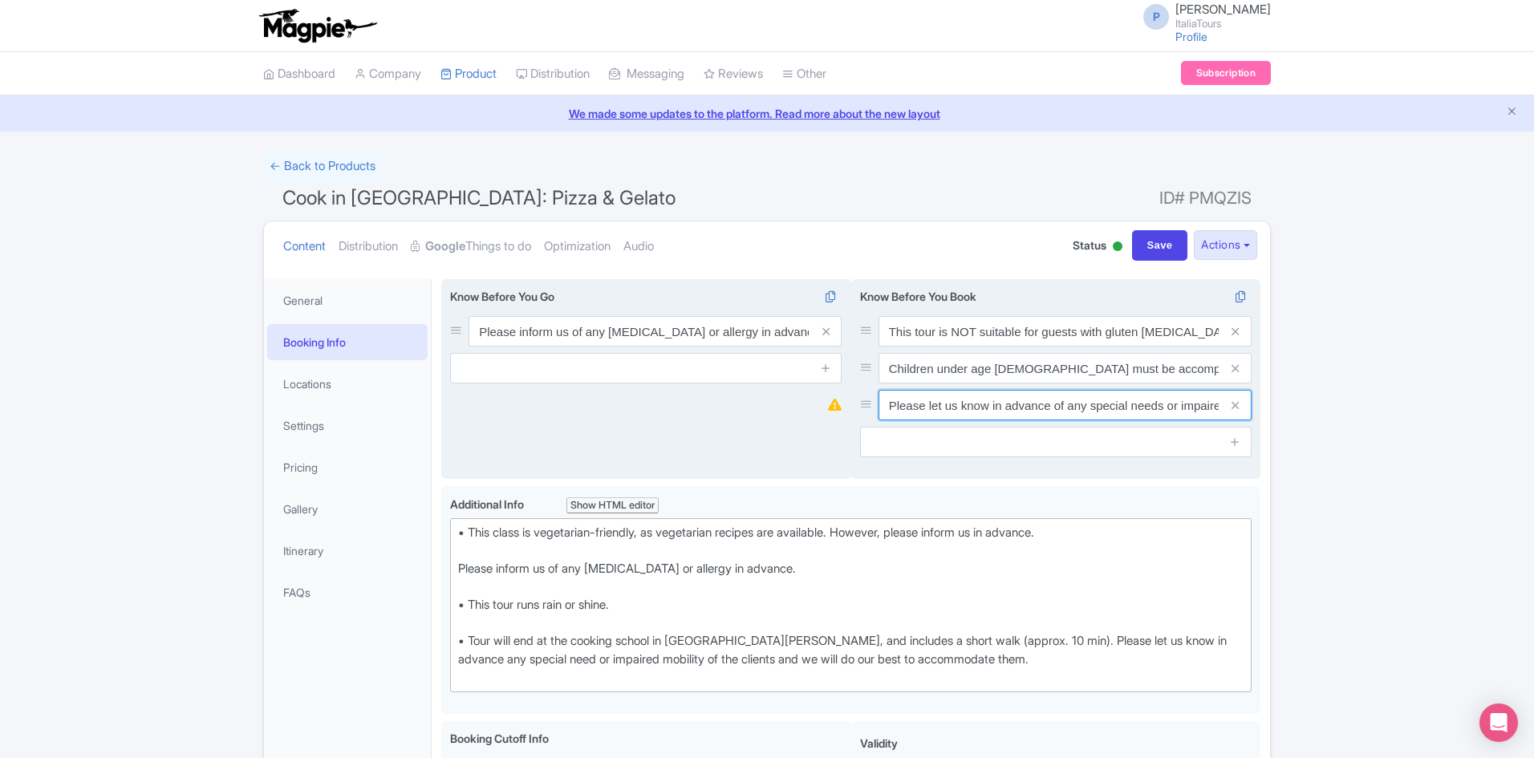
click at [1134, 347] on input "Please let us know in advance of any special needs or impaired mobility of the …" at bounding box center [1064, 331] width 373 height 30
drag, startPoint x: 1134, startPoint y: 413, endPoint x: 1321, endPoint y: 414, distance: 186.9
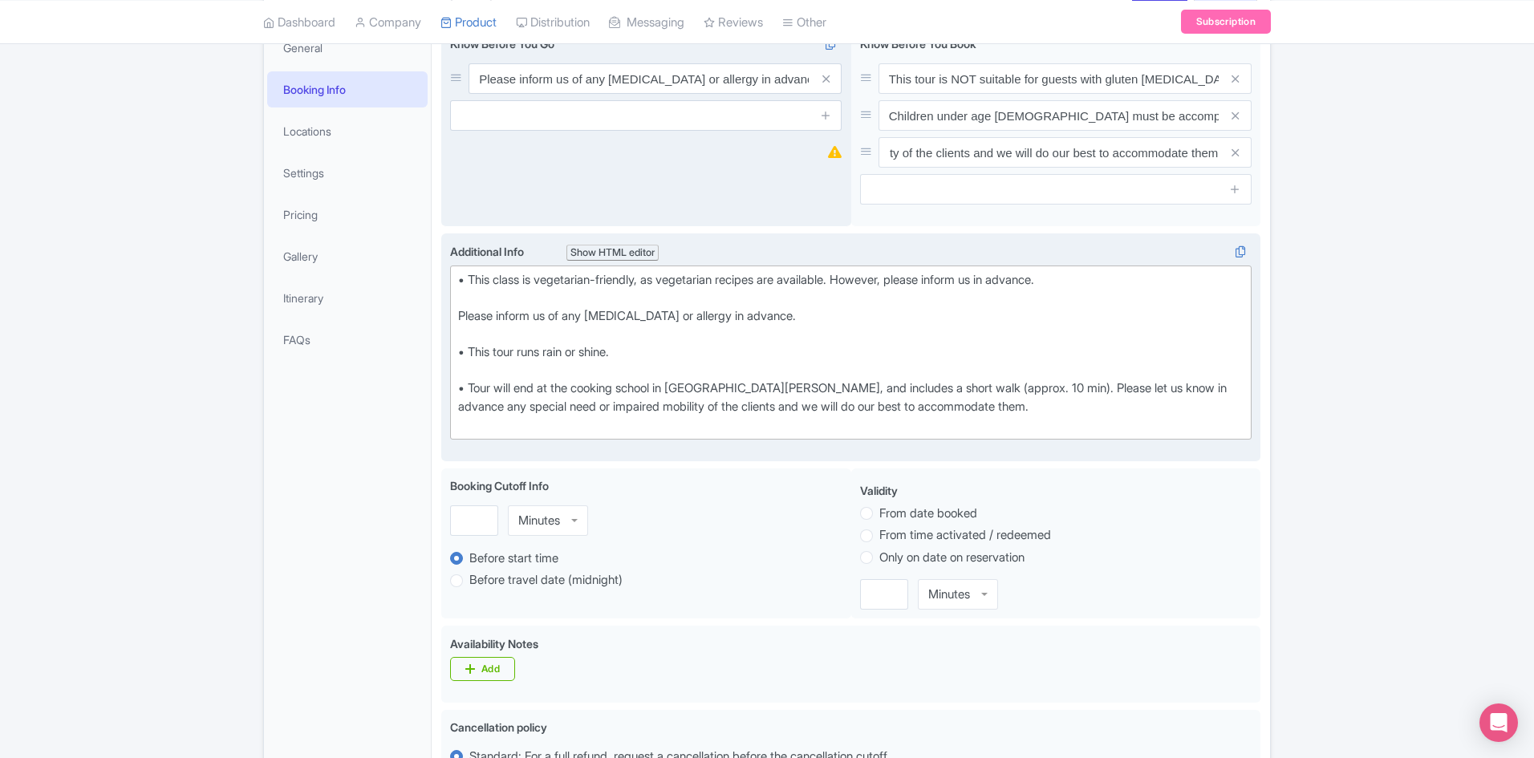
scroll to position [0, 0]
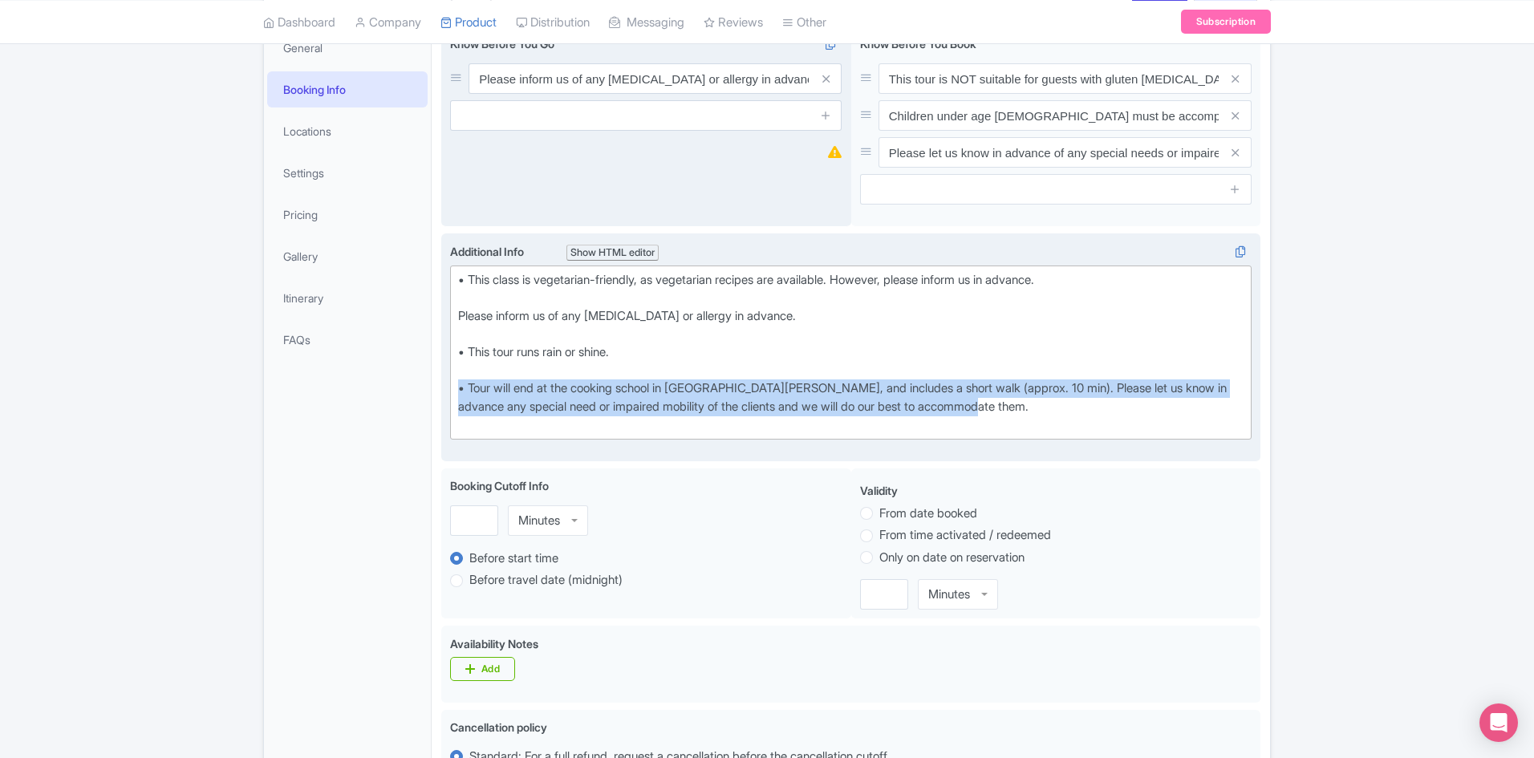
drag, startPoint x: 1037, startPoint y: 412, endPoint x: 444, endPoint y: 391, distance: 593.3
click at [444, 391] on div "<div>• This class is vegetarian-friendly, as vegetarian recipes are available. …" at bounding box center [850, 347] width 819 height 229
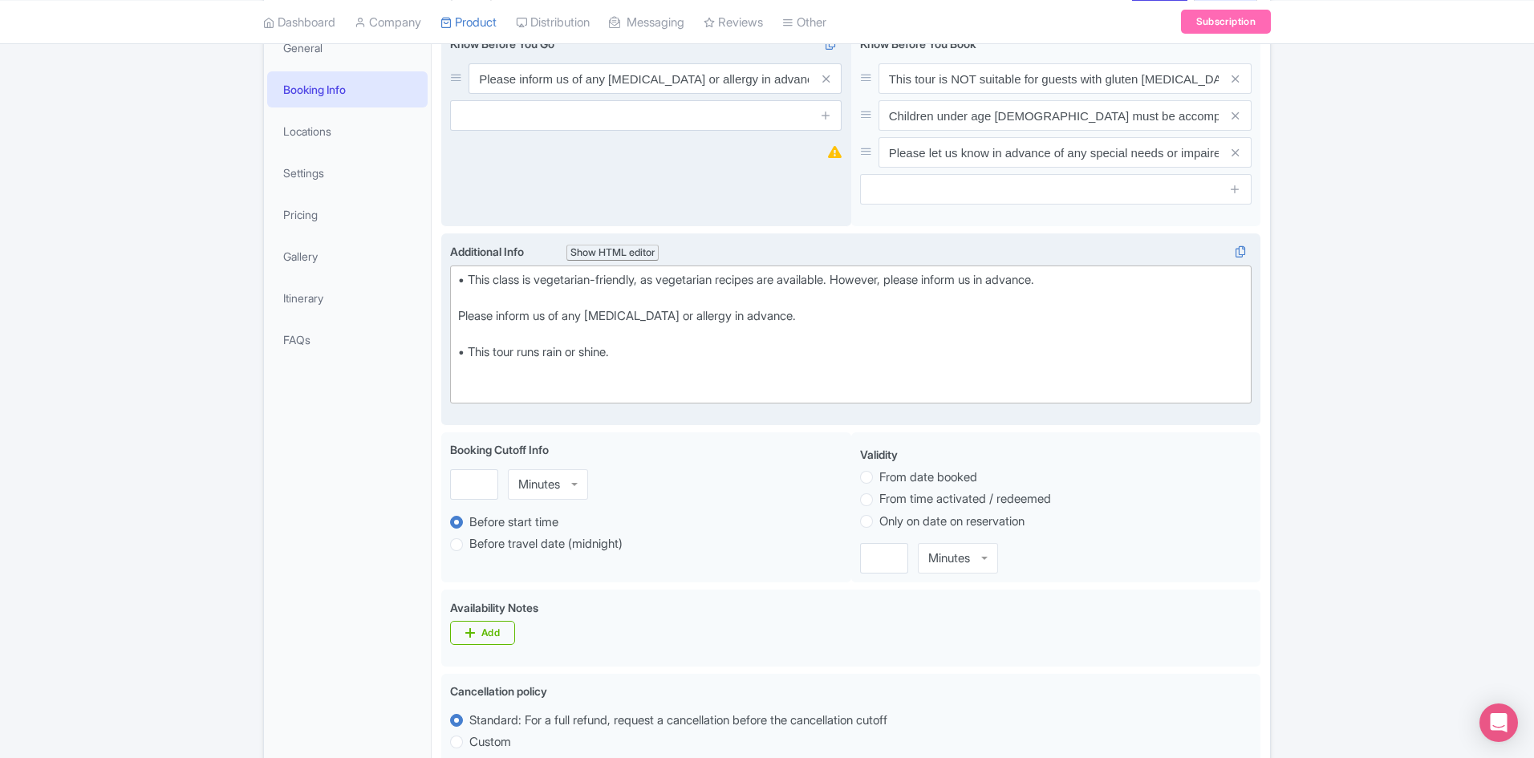
type trix-editor "<div>• This class is vegetarian-friendly, as vegetarian recipes are available. …"
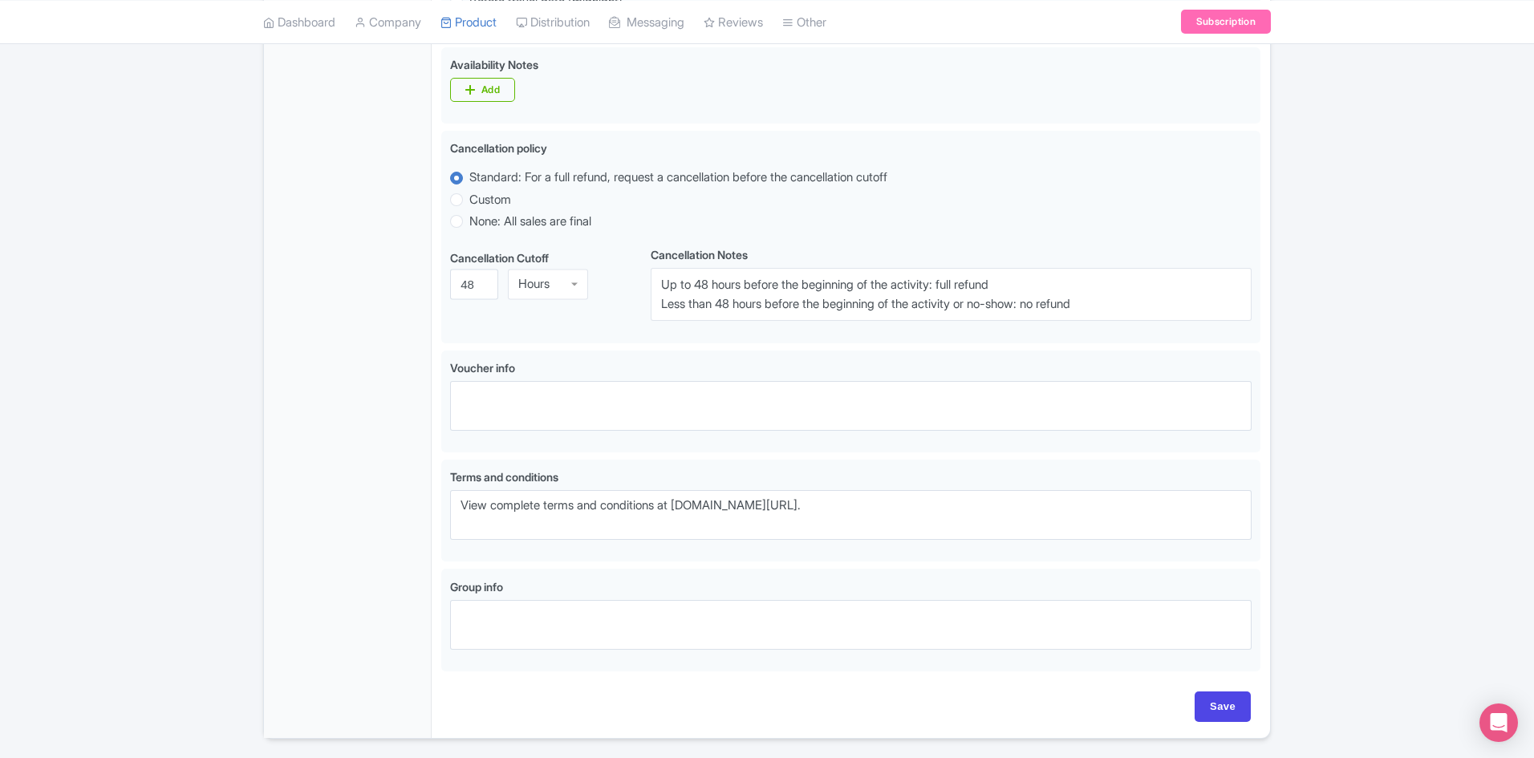
scroll to position [826, 0]
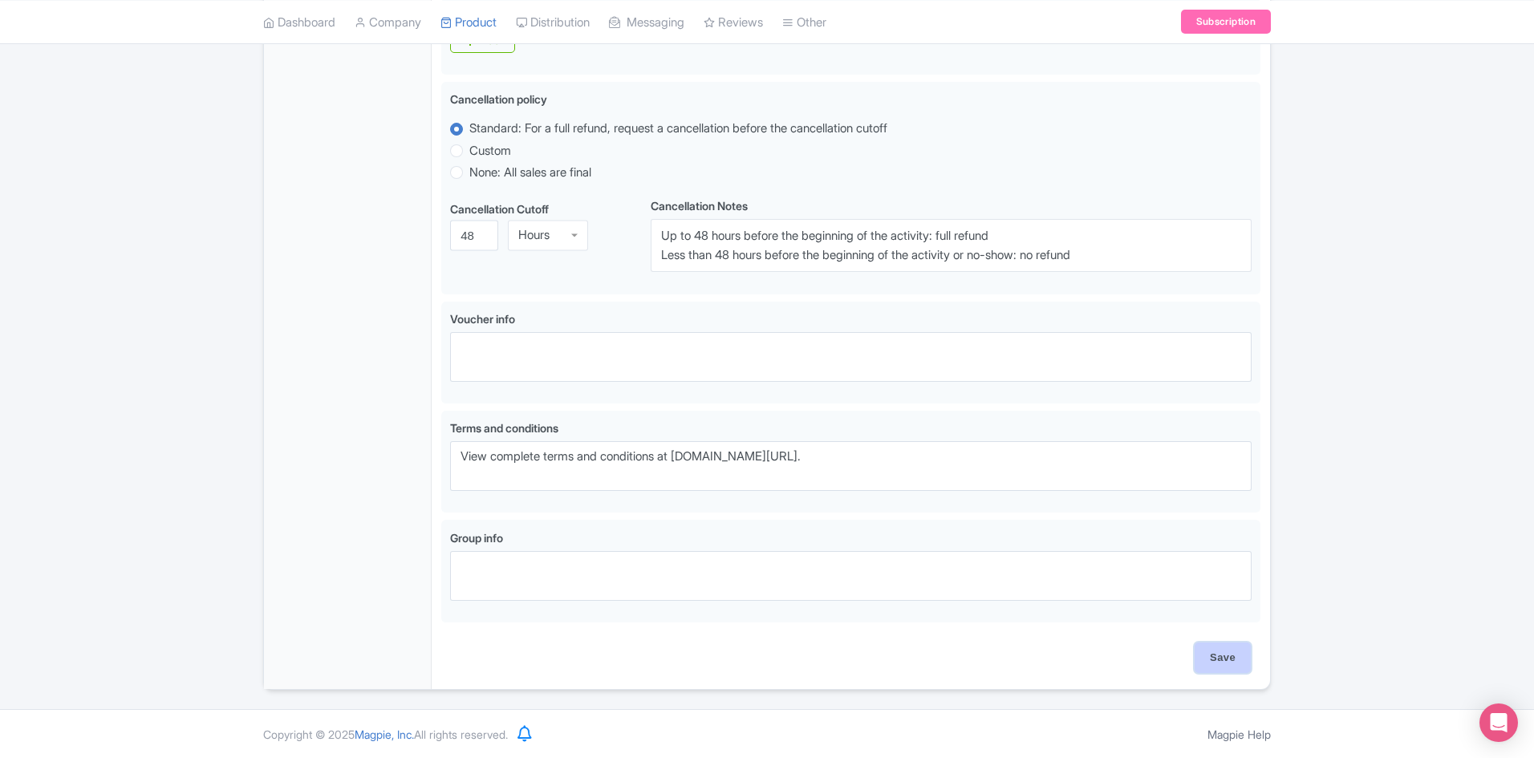
click at [1213, 655] on input "Save" at bounding box center [1223, 658] width 56 height 30
type input "Saving..."
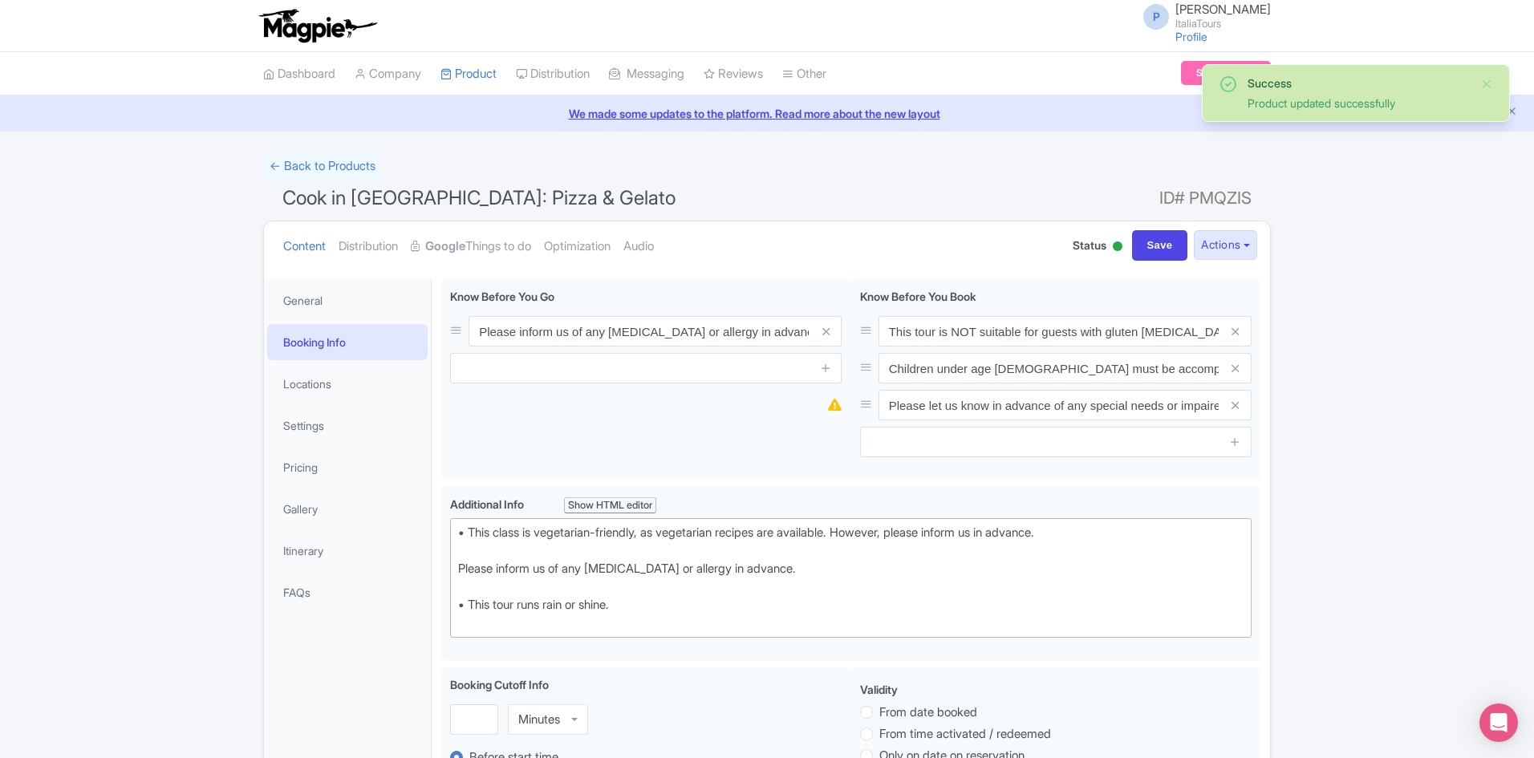
scroll to position [279, 0]
